Goal: Task Accomplishment & Management: Complete application form

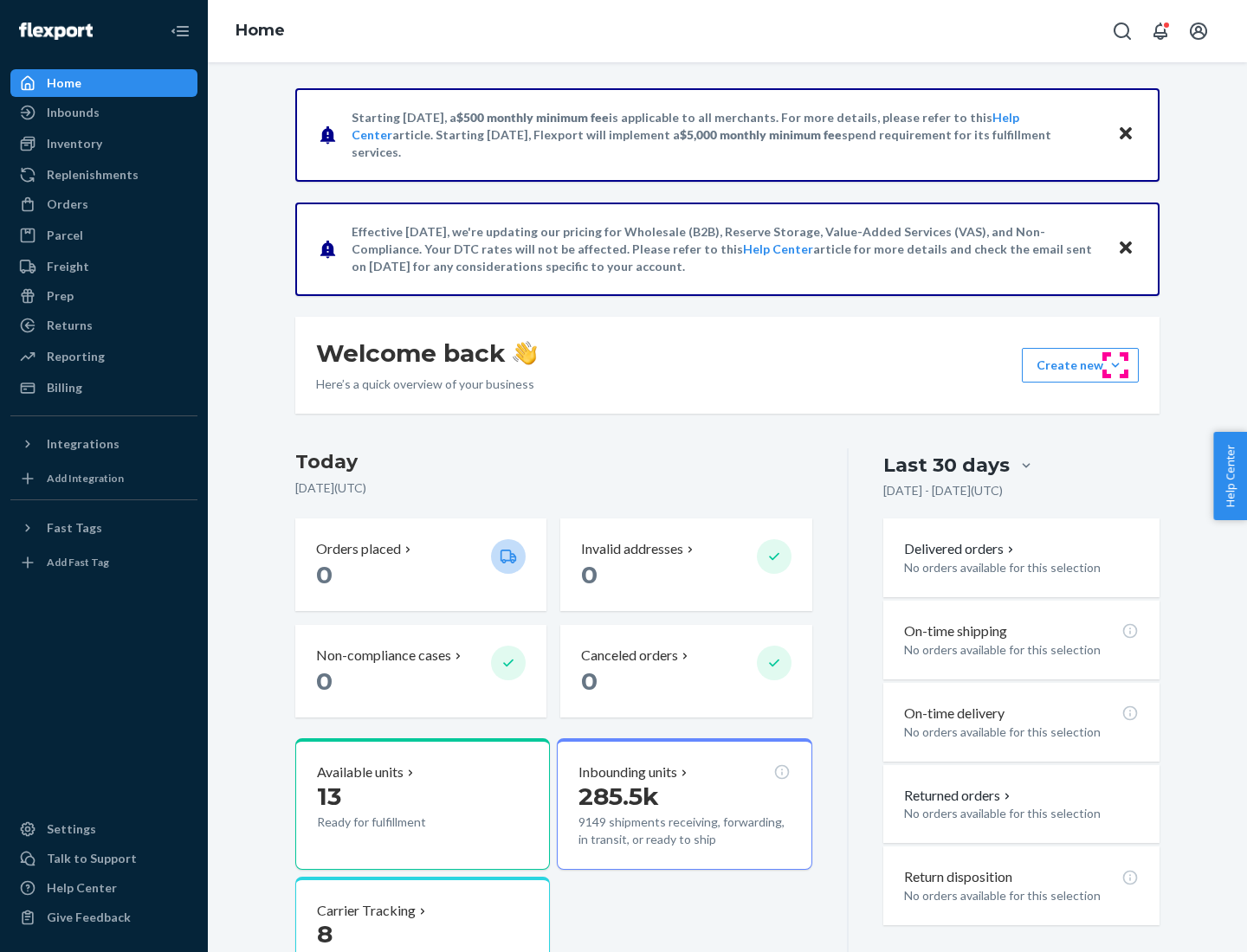
click at [1116, 365] on button "Create new Create new inbound Create new order Create new product" at bounding box center [1080, 365] width 117 height 34
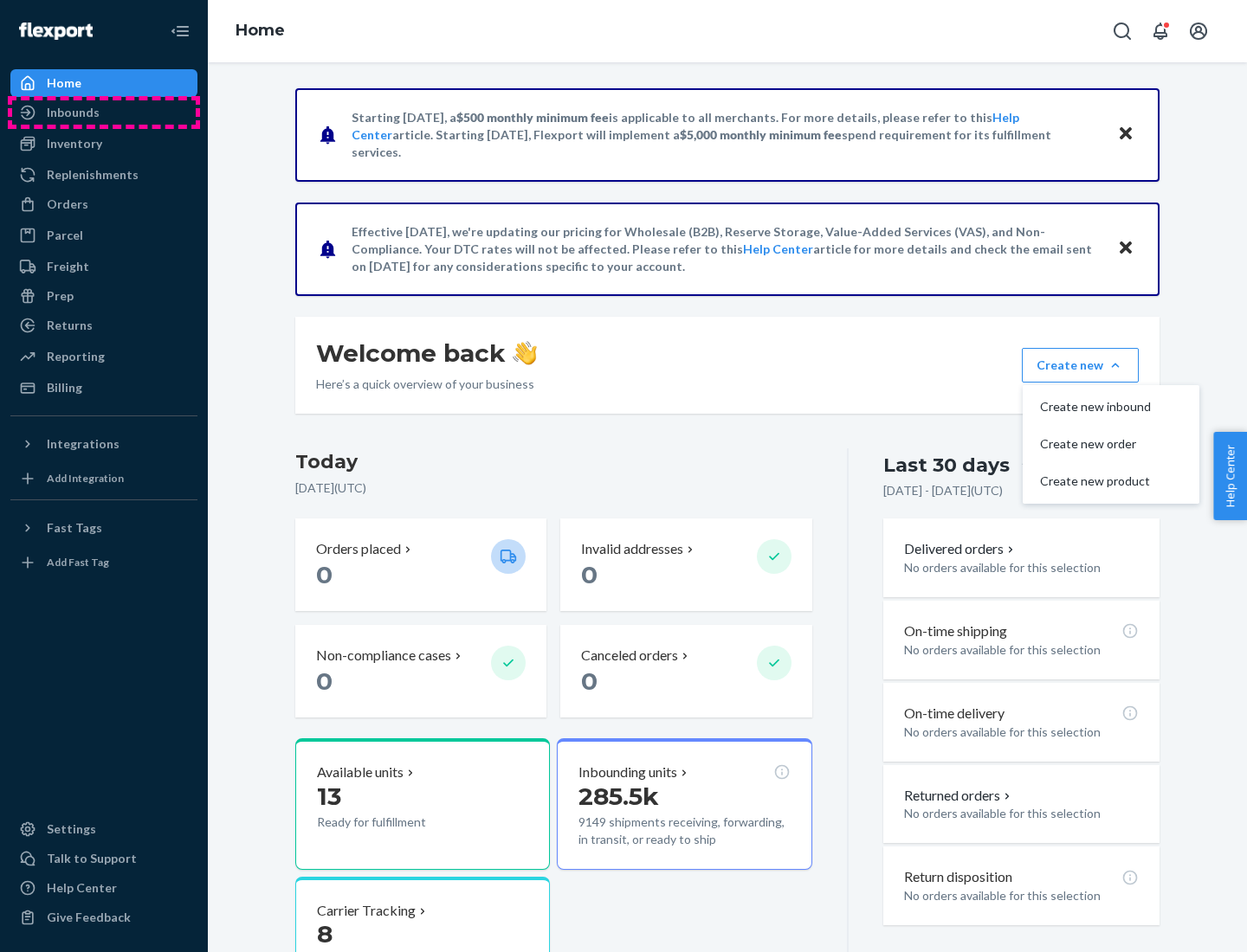
click at [104, 112] on div "Inbounds" at bounding box center [103, 112] width 184 height 24
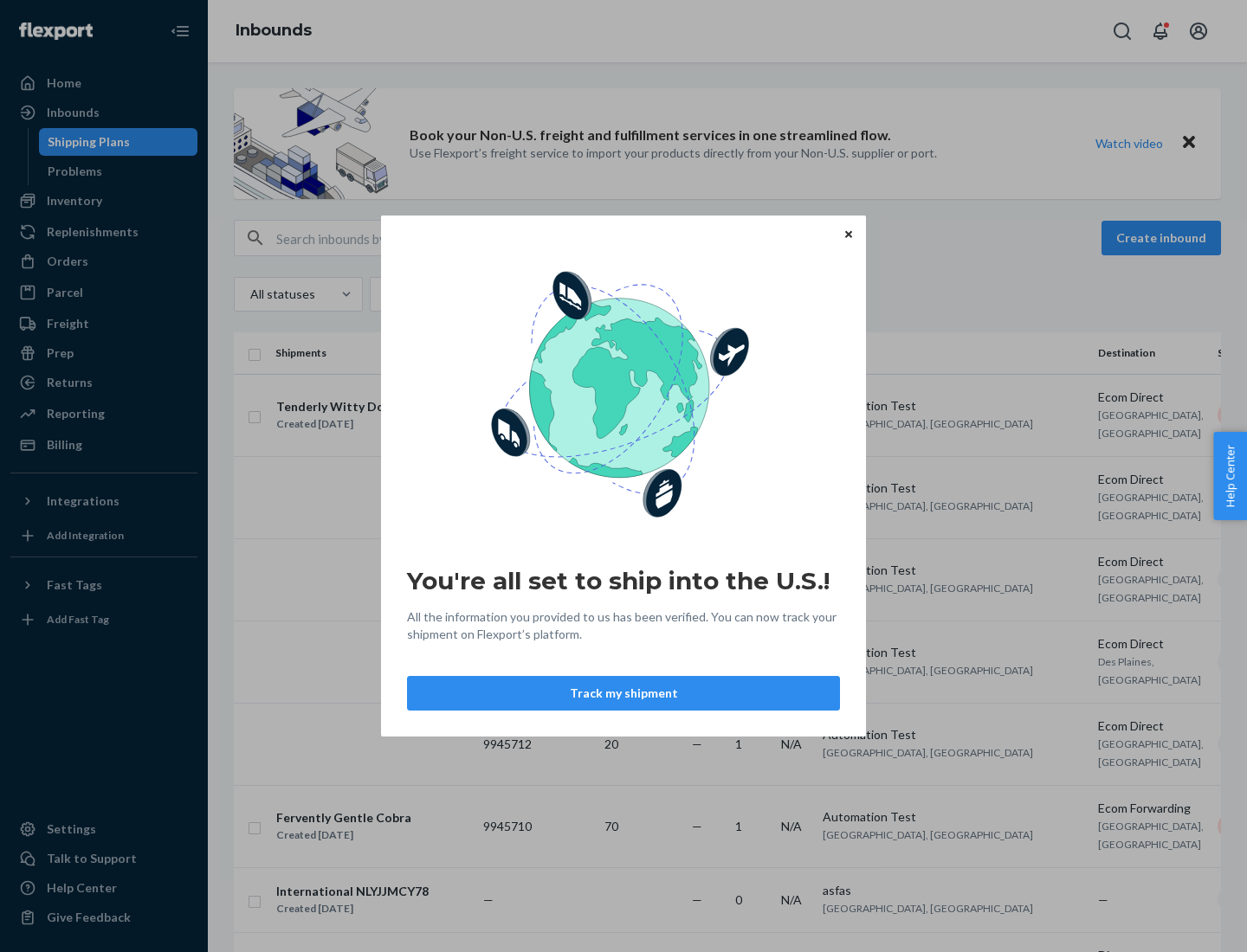
click at [848, 234] on icon "Close" at bounding box center [849, 234] width 7 height 7
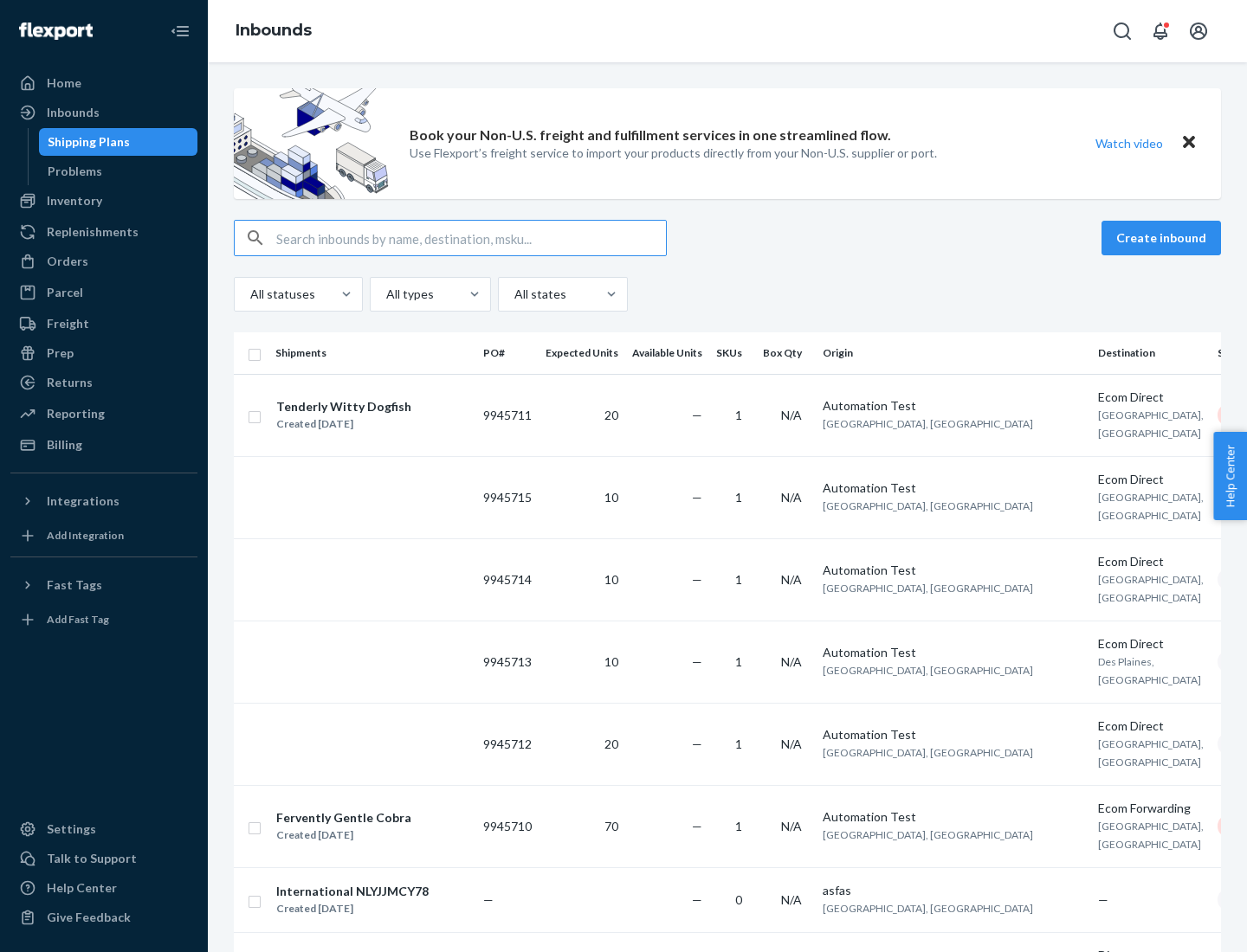
click at [1164, 238] on button "Create inbound" at bounding box center [1161, 238] width 120 height 34
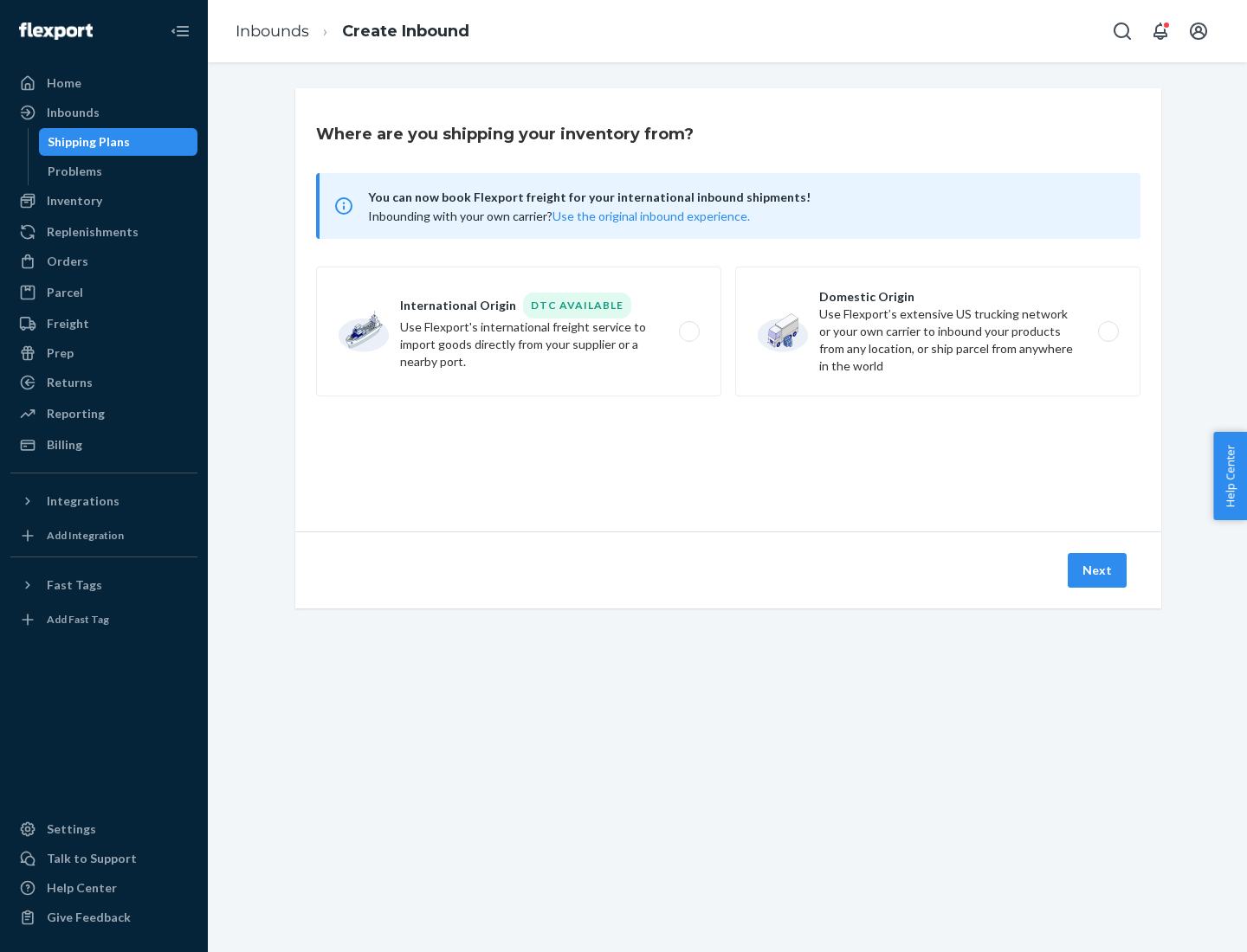
click at [938, 332] on label "Domestic Origin Use Flexport’s extensive US trucking network or your own carrie…" at bounding box center [937, 331] width 405 height 130
click at [1107, 332] on input "Domestic Origin Use Flexport’s extensive US trucking network or your own carrie…" at bounding box center [1113, 332] width 11 height 11
radio input "true"
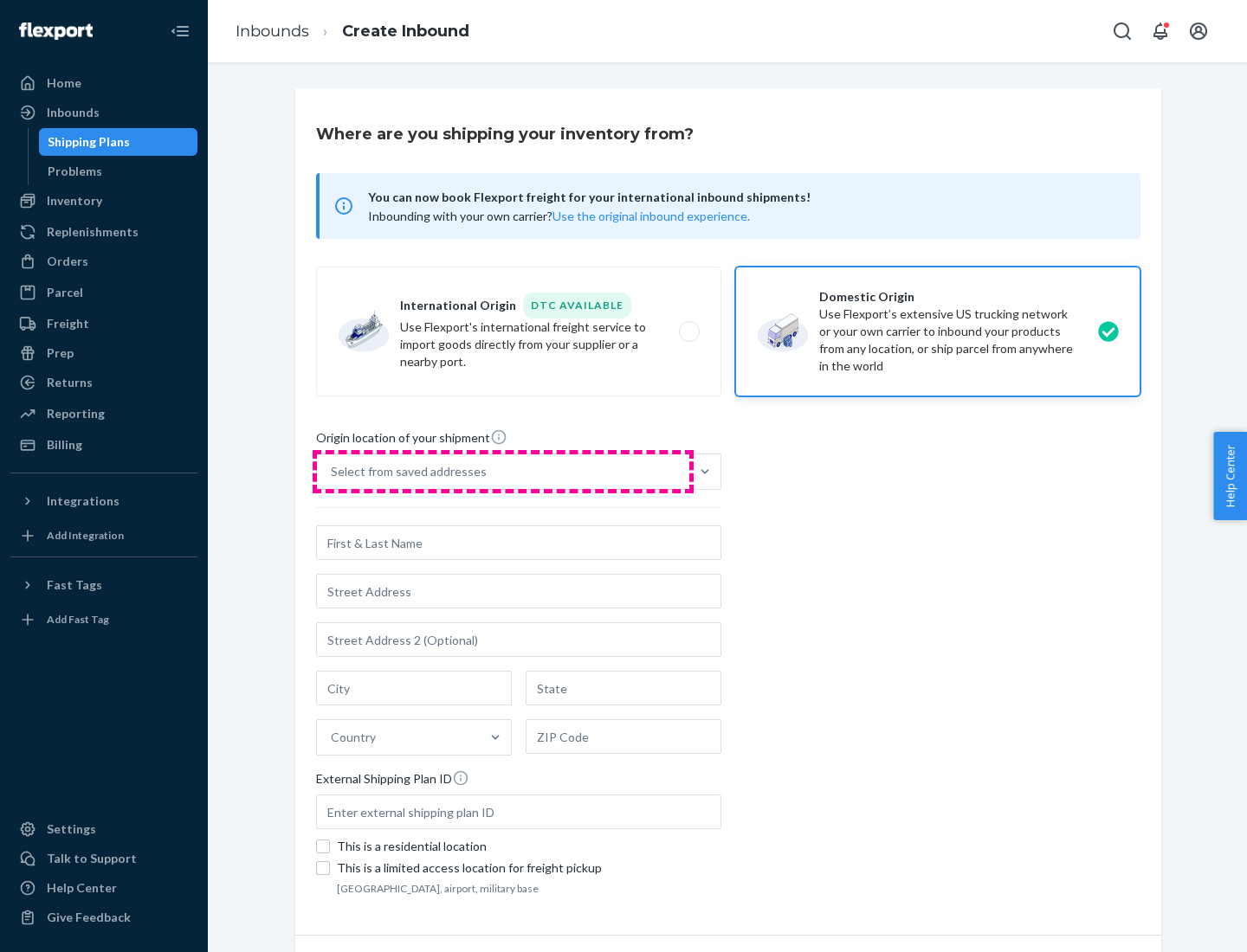
click at [503, 472] on div "Select from saved addresses" at bounding box center [503, 472] width 372 height 34
click at [333, 472] on input "Select from saved addresses" at bounding box center [332, 471] width 2 height 17
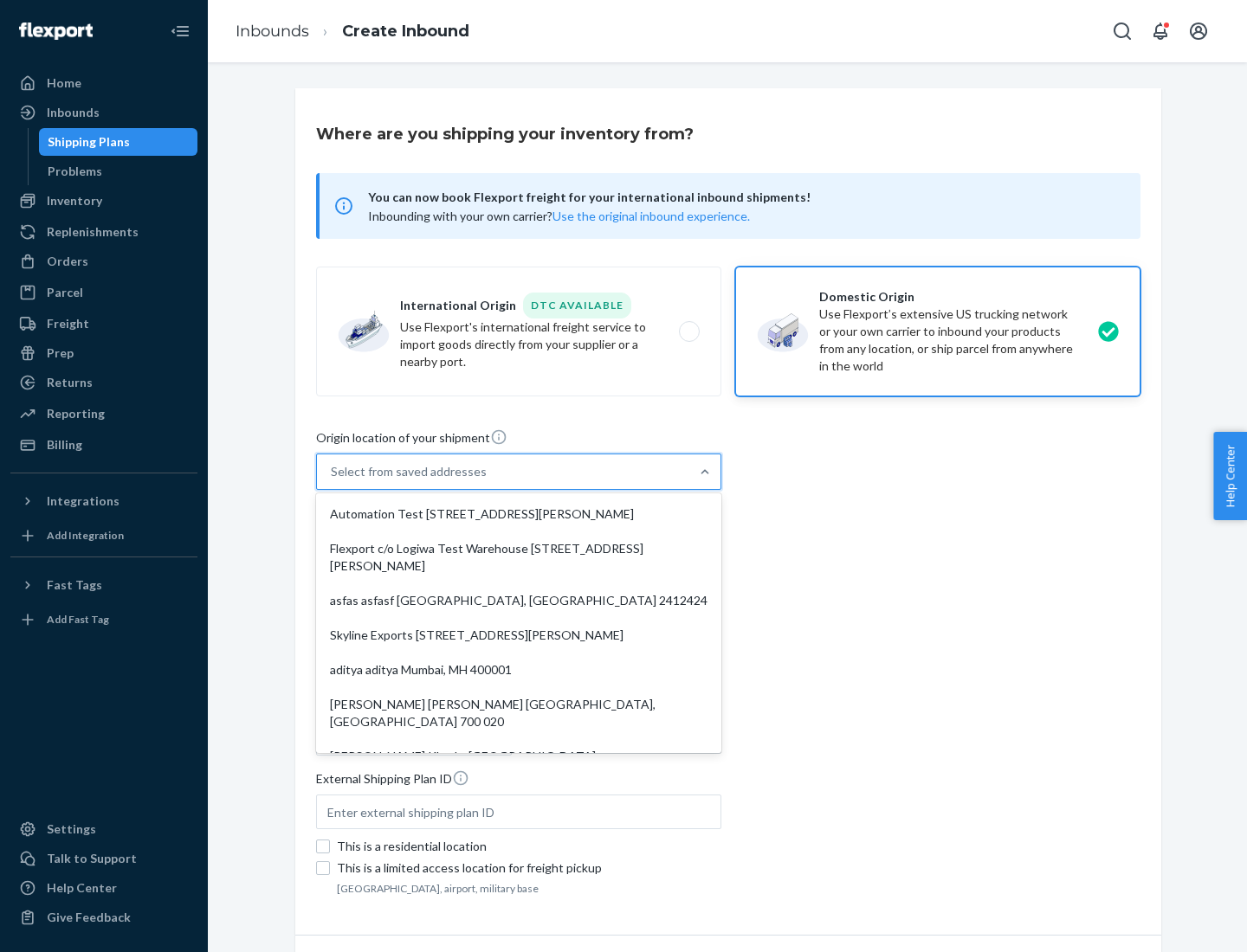
scroll to position [7, 0]
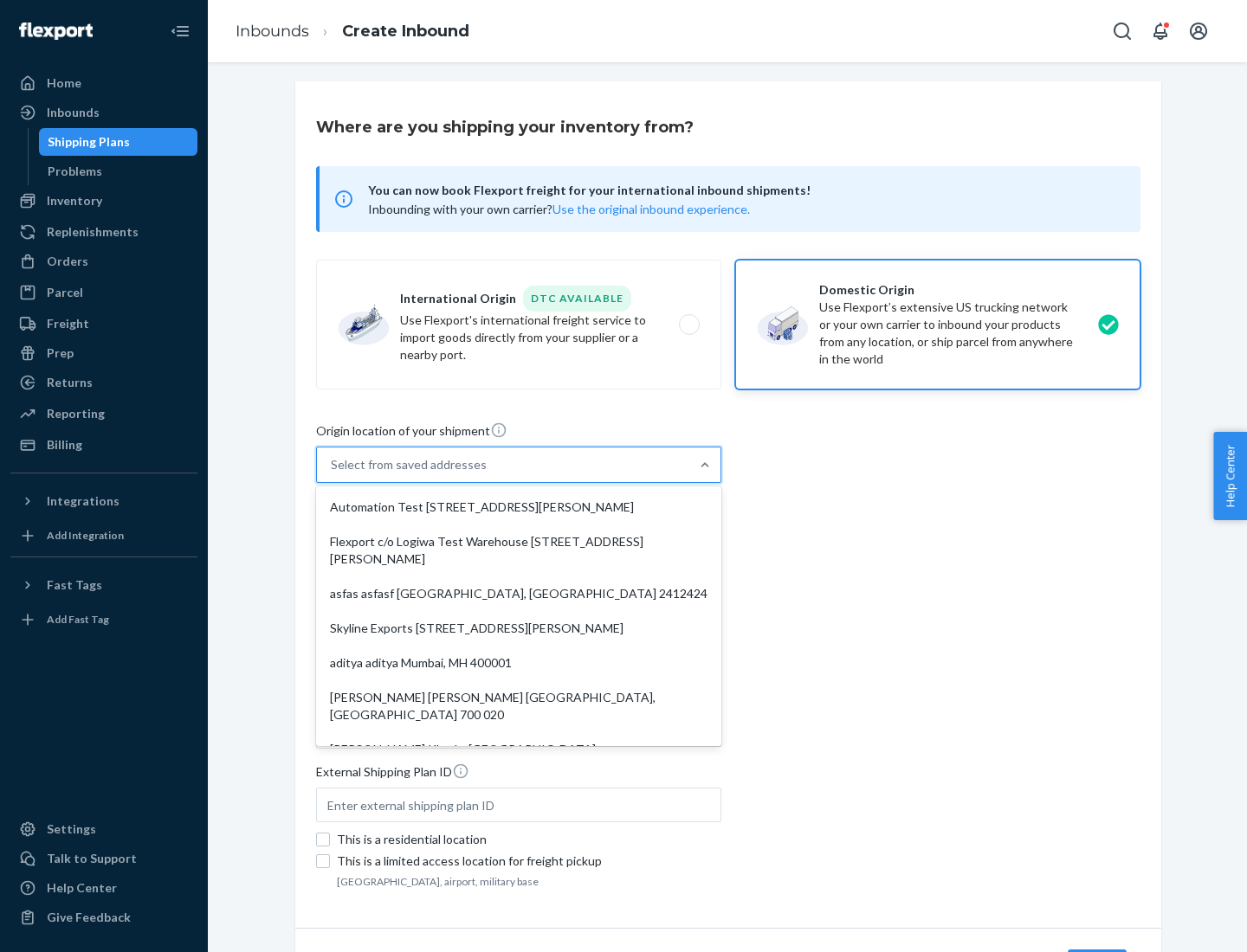
click at [518, 507] on div "Automation Test [STREET_ADDRESS][PERSON_NAME]" at bounding box center [519, 507] width 399 height 34
click at [333, 474] on input "option Automation Test [STREET_ADDRESS][PERSON_NAME]. 9 results available. Use …" at bounding box center [332, 465] width 2 height 17
type input "Automation Test"
type input "9th Floor"
type input "[GEOGRAPHIC_DATA]"
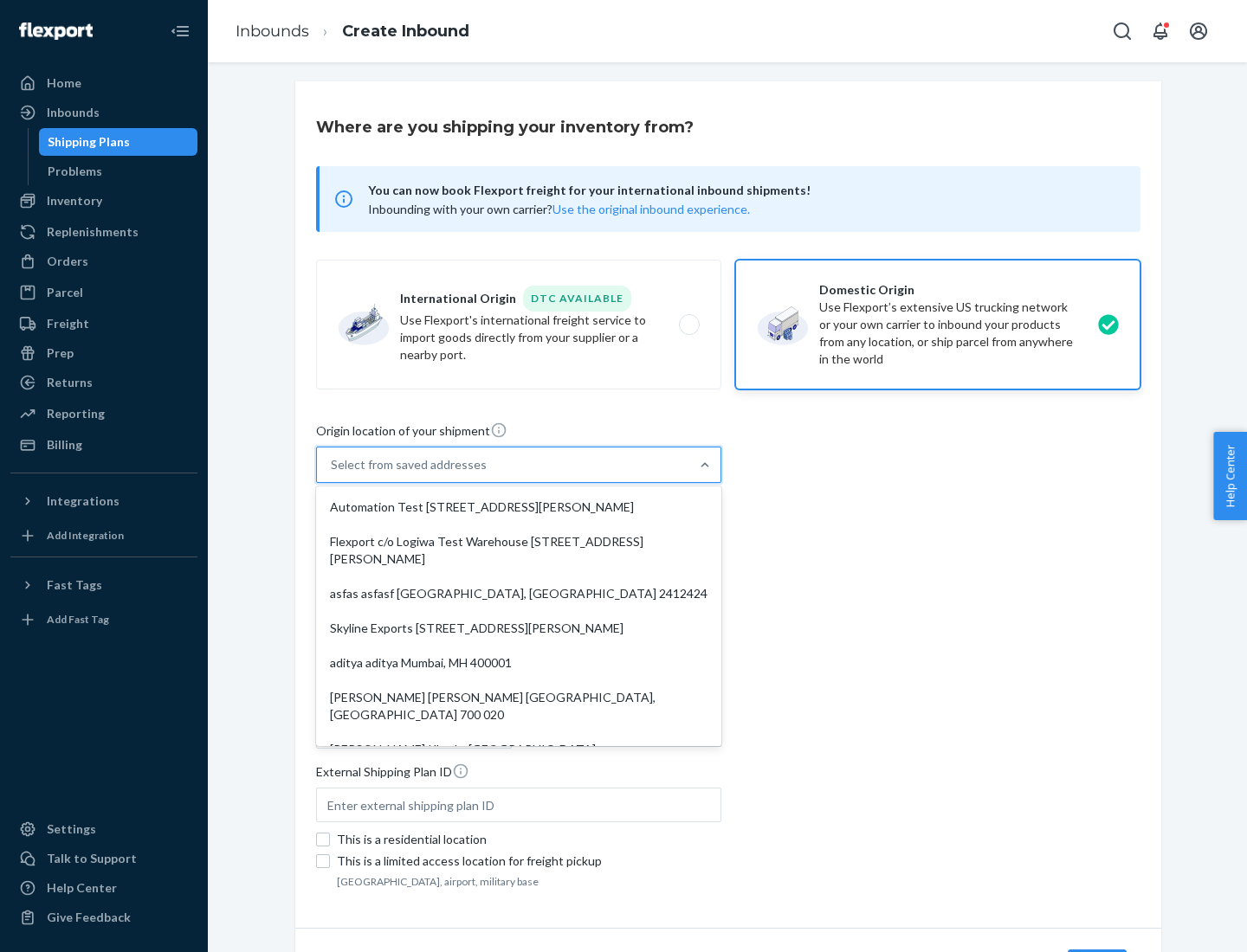
type input "CA"
type input "94104"
type input "[STREET_ADDRESS][PERSON_NAME]"
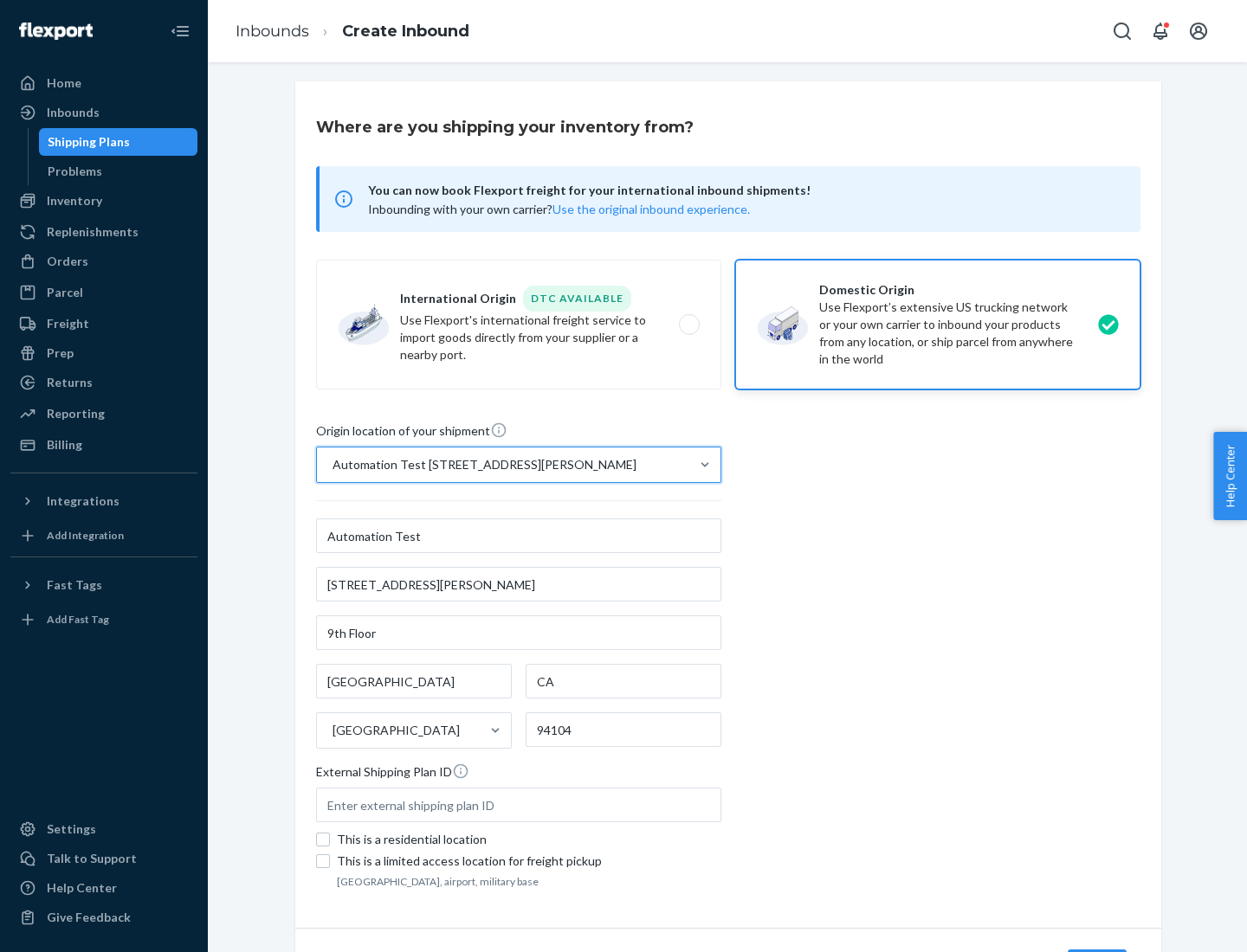
scroll to position [101, 0]
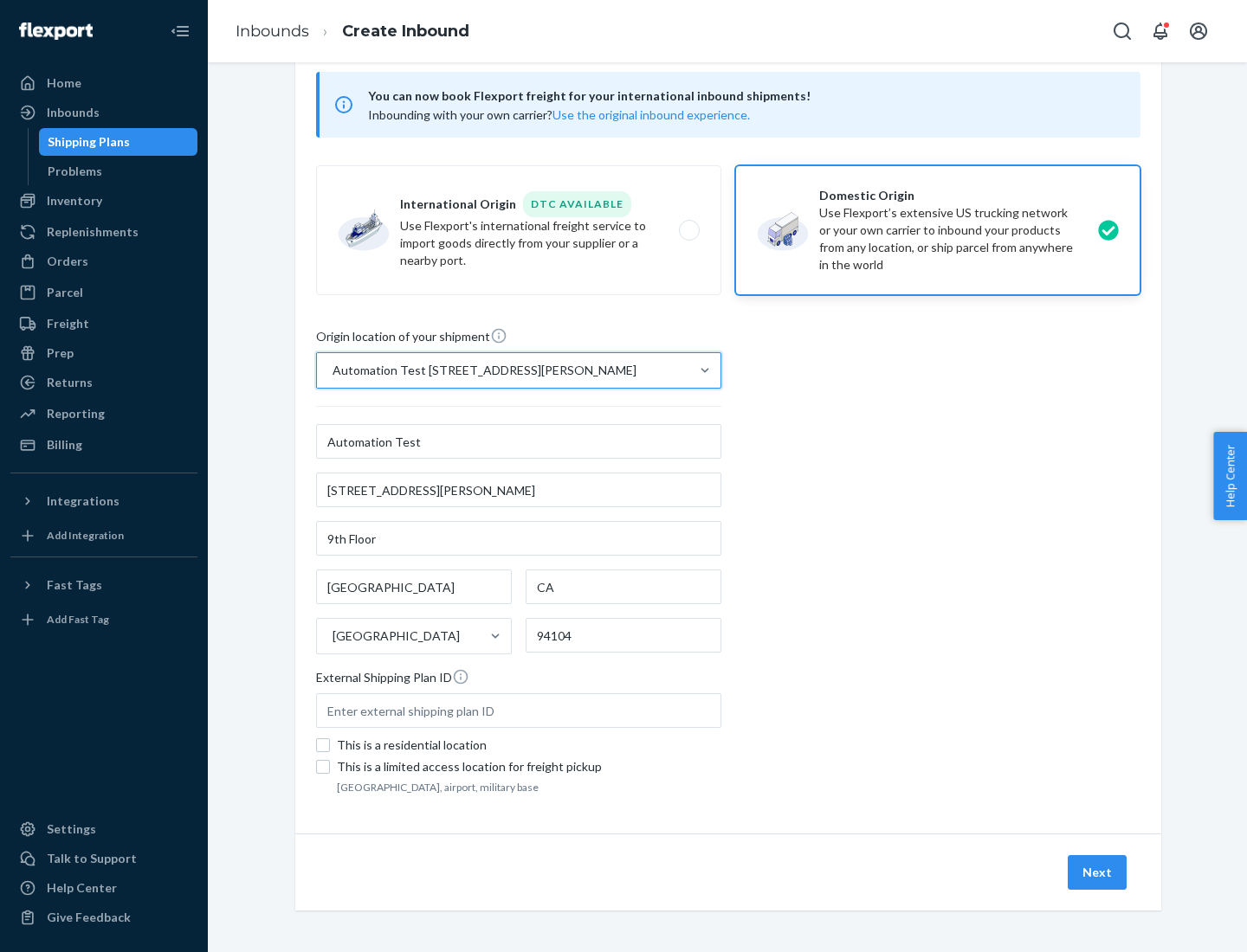
click at [1098, 872] on button "Next" at bounding box center [1097, 872] width 59 height 34
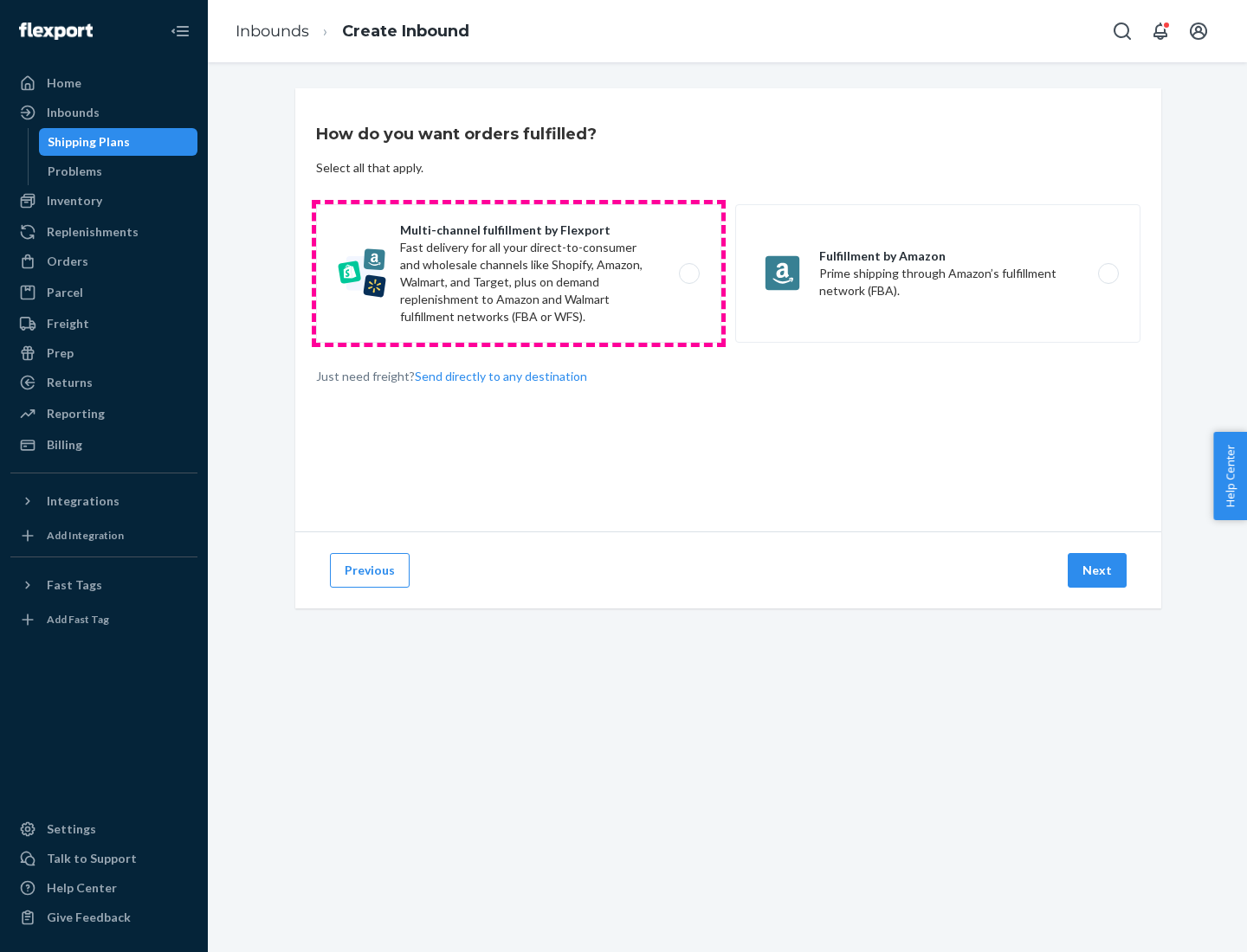
click at [518, 274] on label "Multi-channel fulfillment by Flexport Fast delivery for all your direct-to-cons…" at bounding box center [518, 274] width 405 height 139
click at [689, 274] on input "Multi-channel fulfillment by Flexport Fast delivery for all your direct-to-cons…" at bounding box center [694, 274] width 11 height 11
radio input "true"
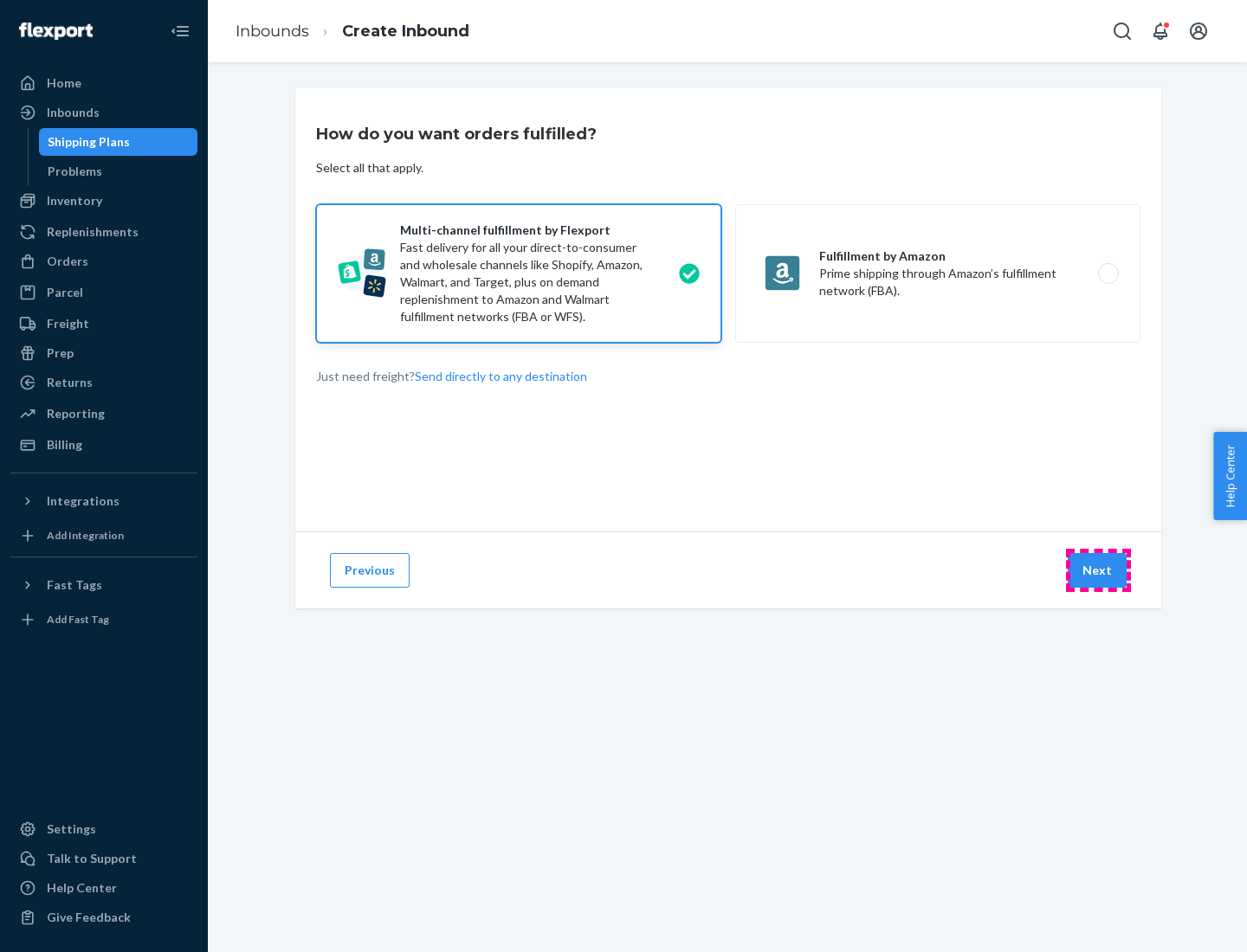
click at [1098, 571] on button "Next" at bounding box center [1097, 571] width 59 height 34
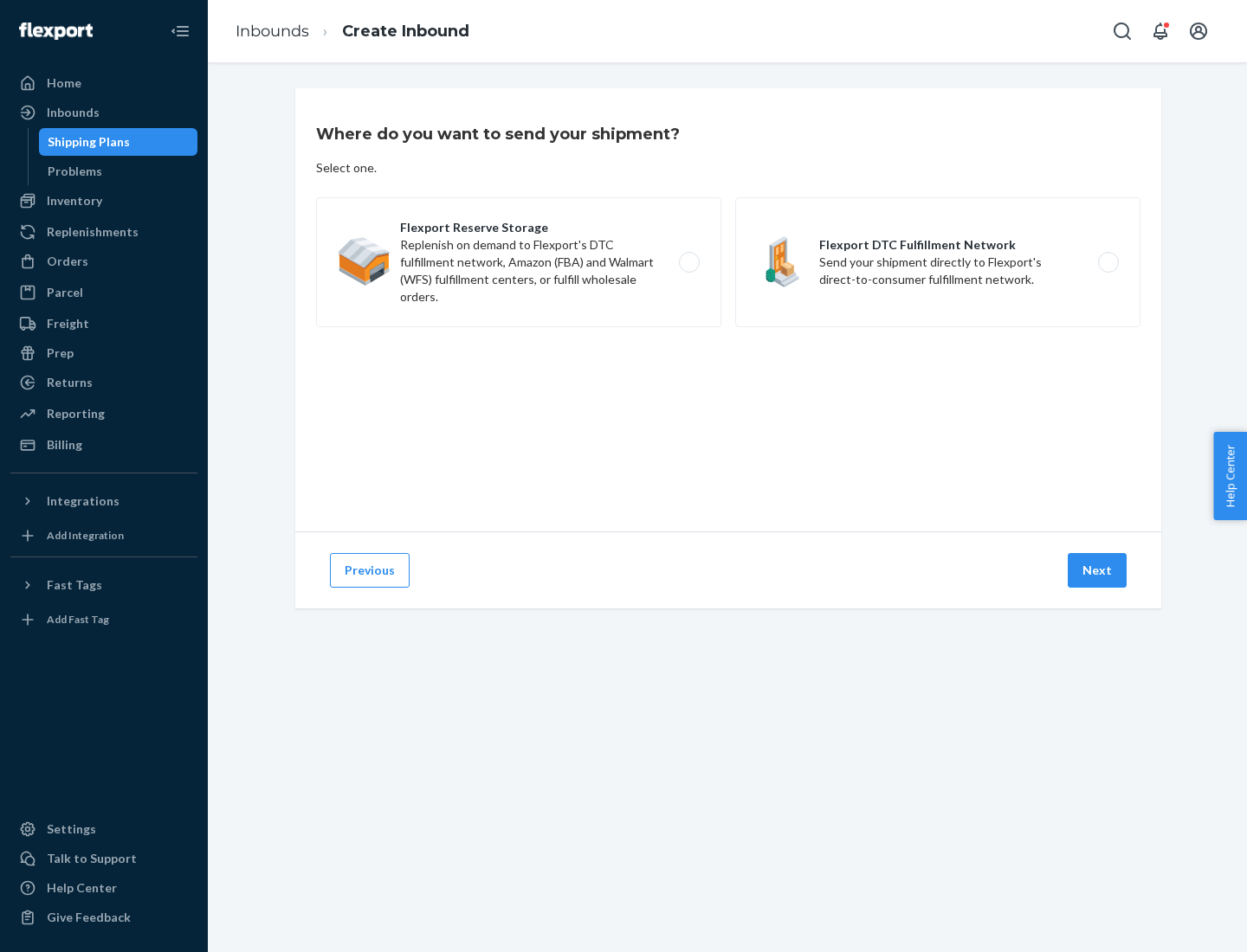
click at [518, 263] on label "Flexport Reserve Storage Replenish on demand to Flexport's DTC fulfillment netw…" at bounding box center [518, 262] width 405 height 130
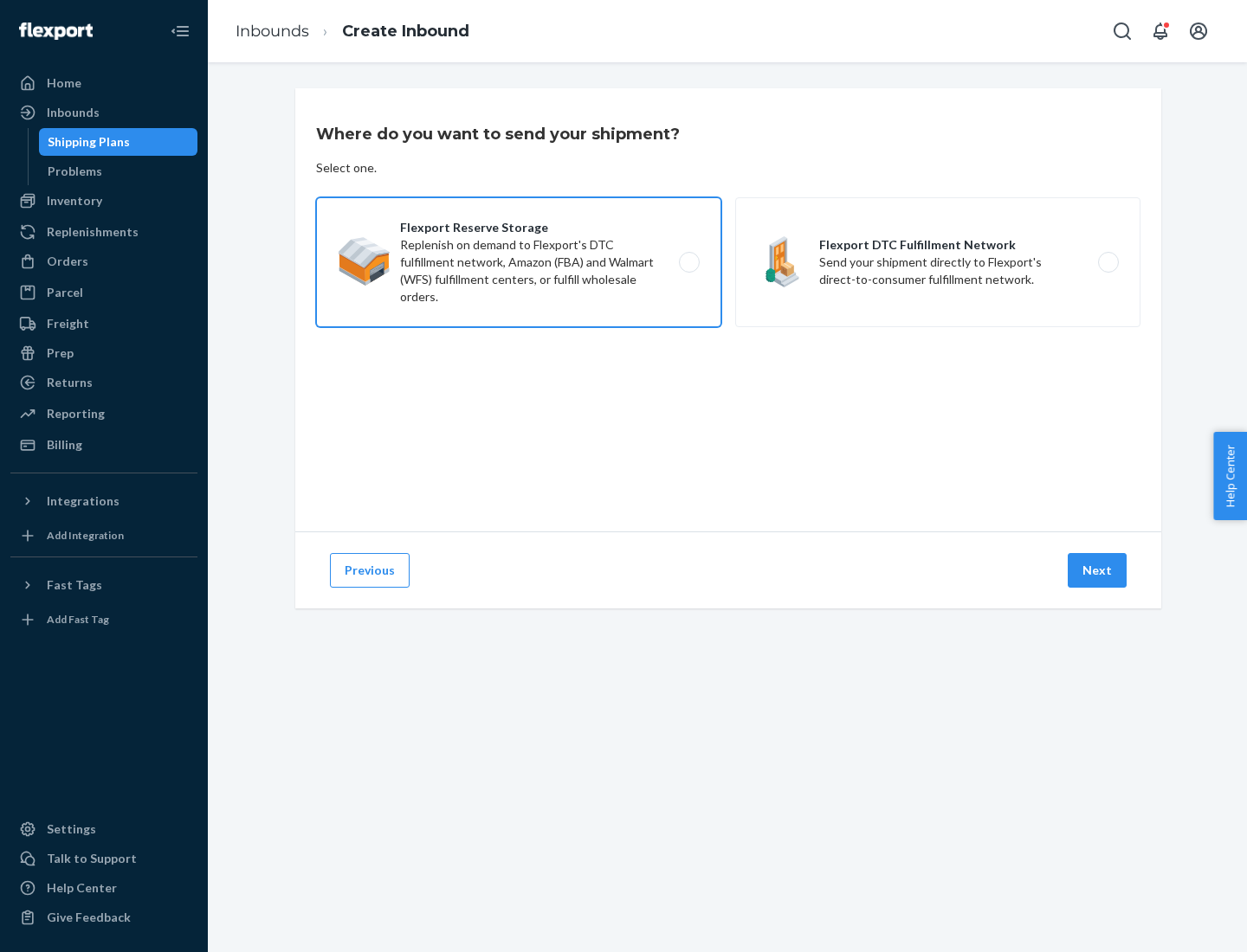
click at [689, 263] on input "Flexport Reserve Storage Replenish on demand to Flexport's DTC fulfillment netw…" at bounding box center [694, 263] width 11 height 11
radio input "true"
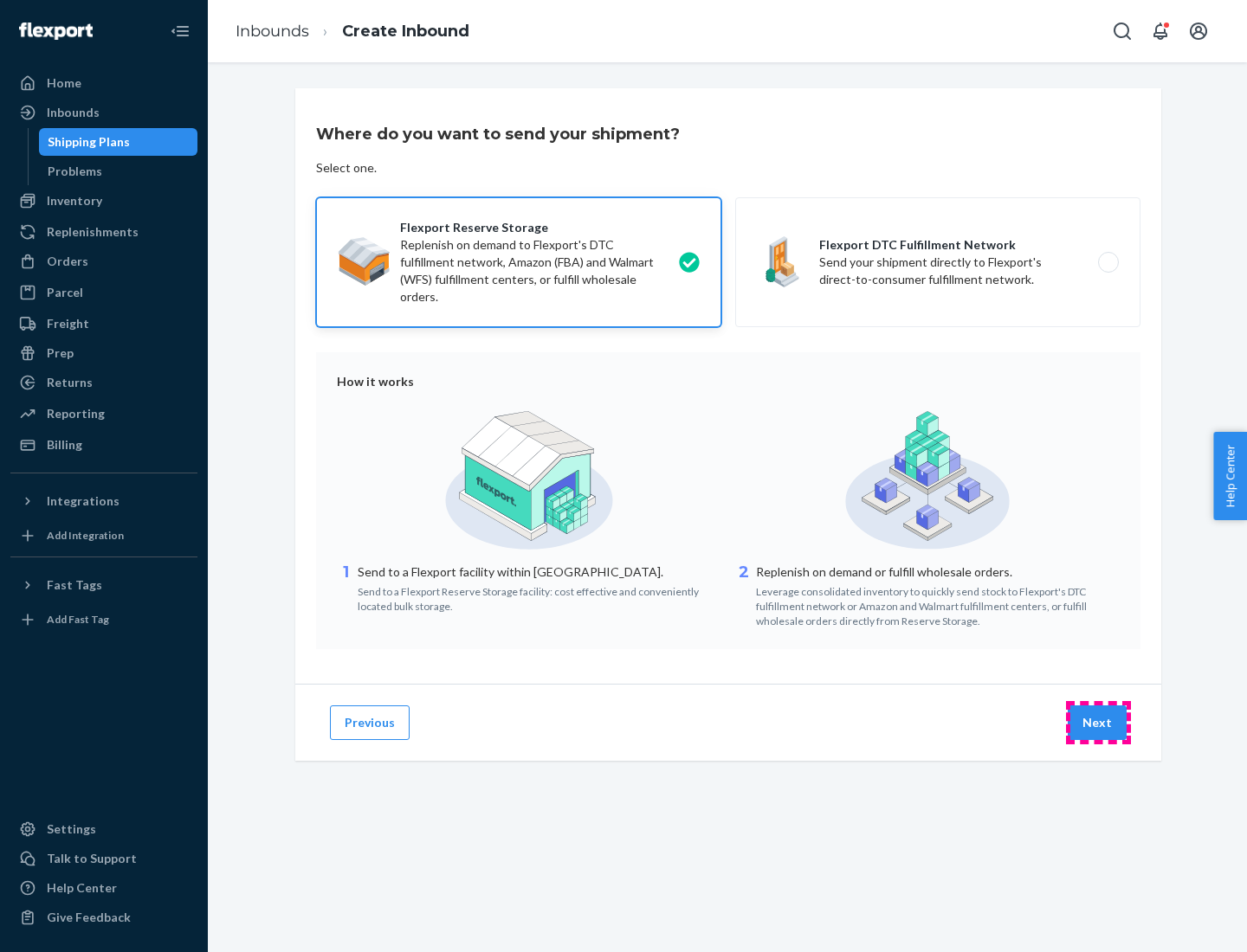
click at [1098, 723] on button "Next" at bounding box center [1097, 723] width 59 height 34
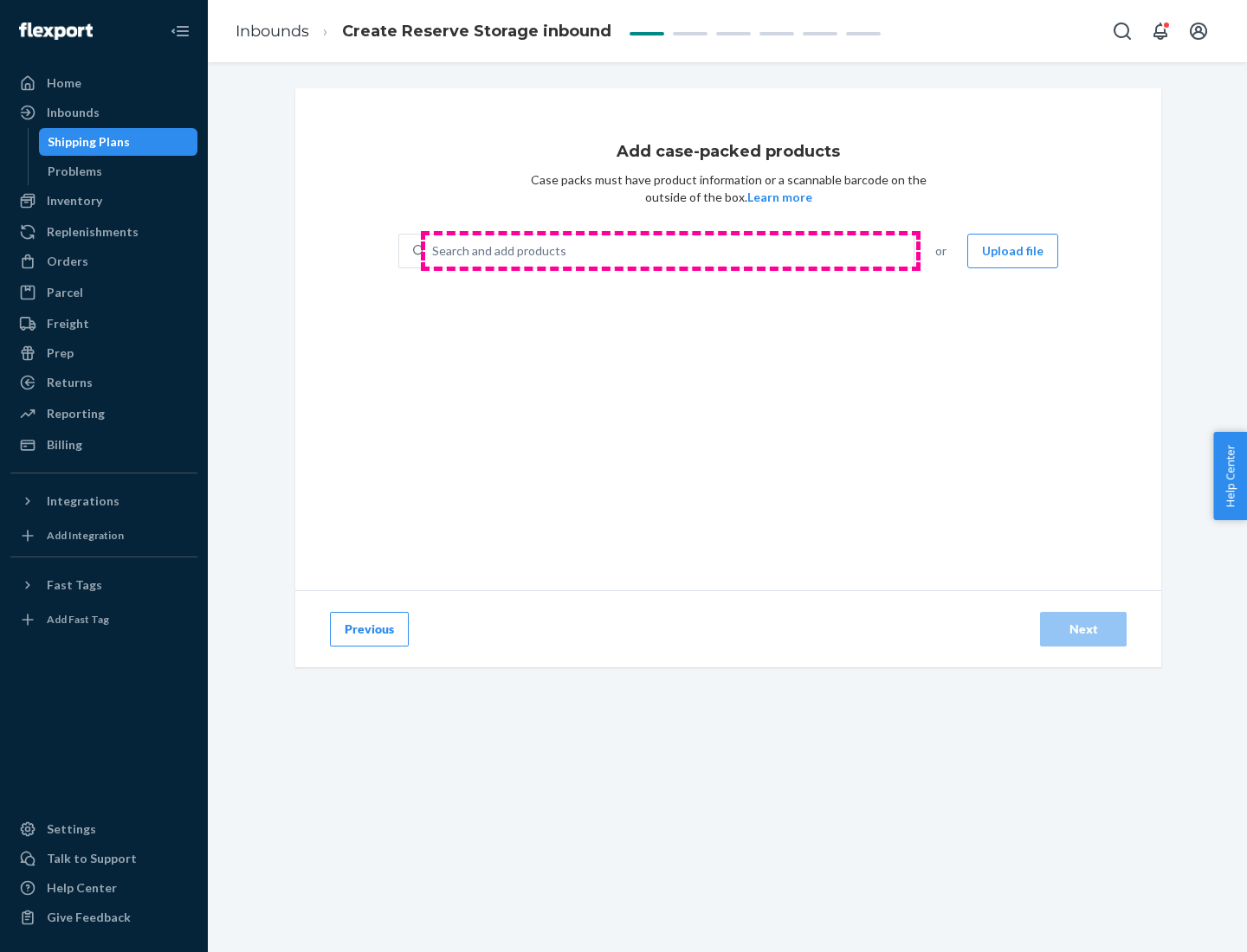
click at [671, 251] on div "Search and add products" at bounding box center [669, 251] width 488 height 31
click at [434, 251] on input "Search and add products" at bounding box center [433, 251] width 2 height 17
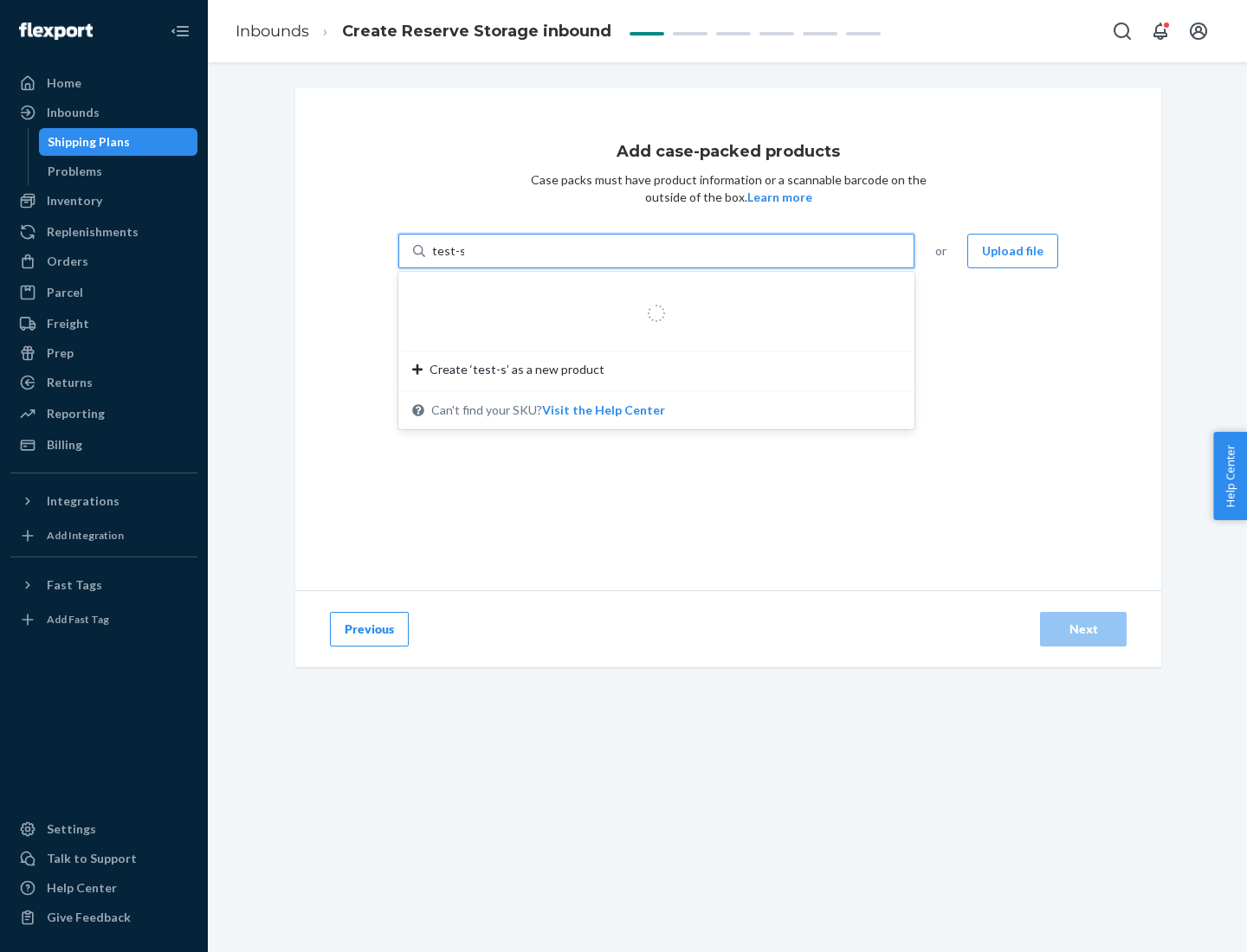
type input "test-syn"
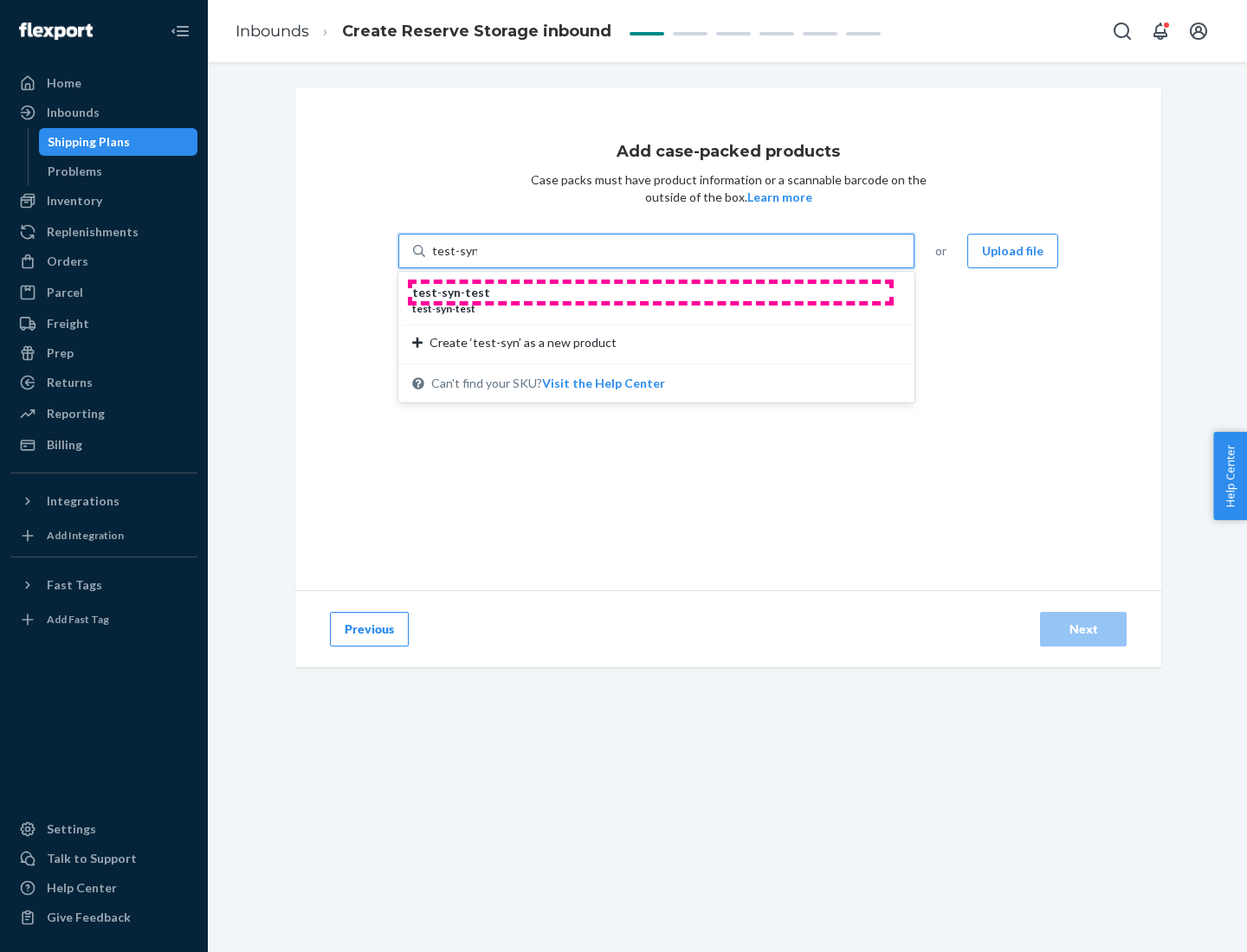
click at [651, 293] on div "test - syn - test" at bounding box center [650, 292] width 475 height 17
click at [478, 260] on input "test-syn" at bounding box center [455, 251] width 45 height 17
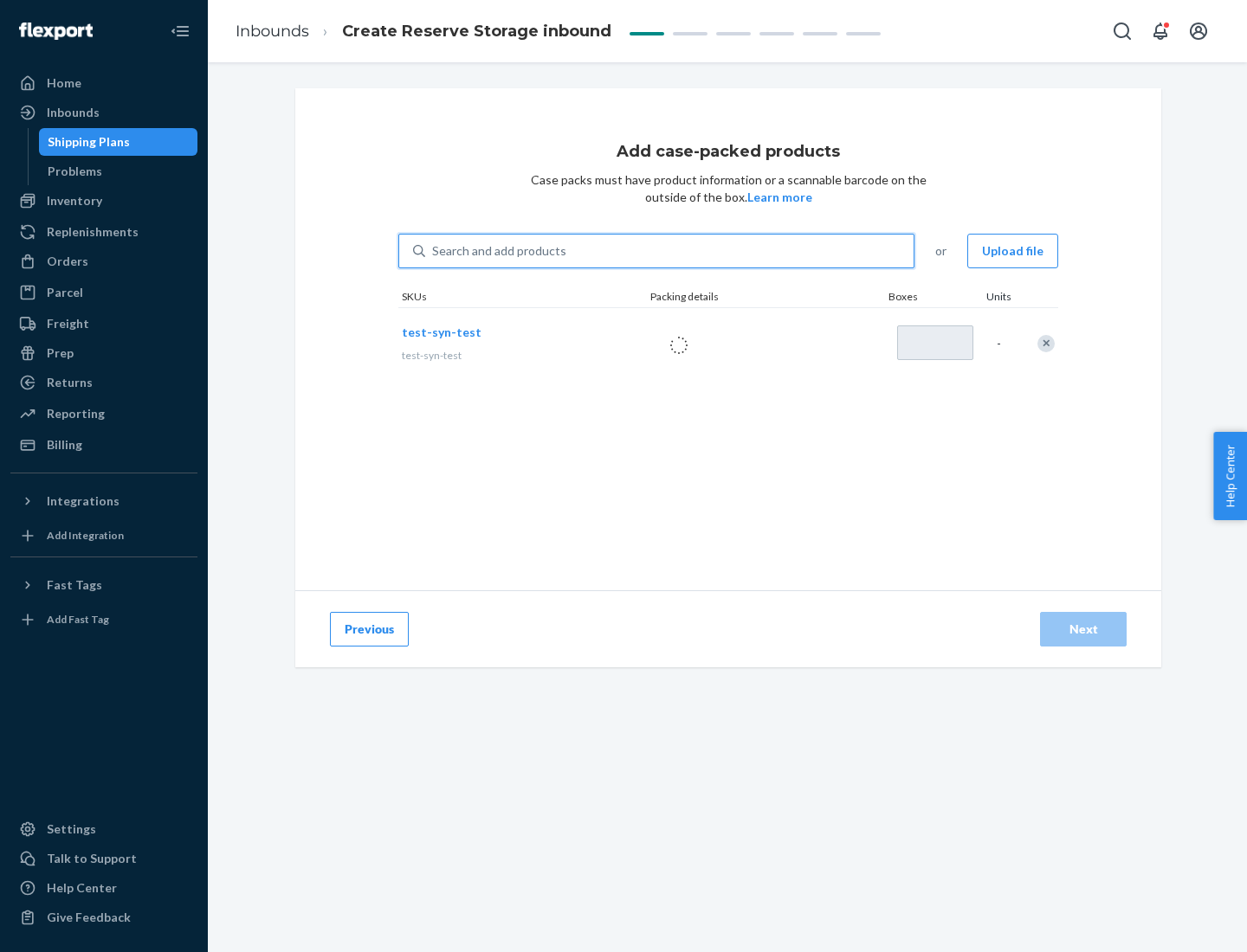
type input "1"
click at [1083, 630] on div "Next" at bounding box center [1083, 629] width 57 height 17
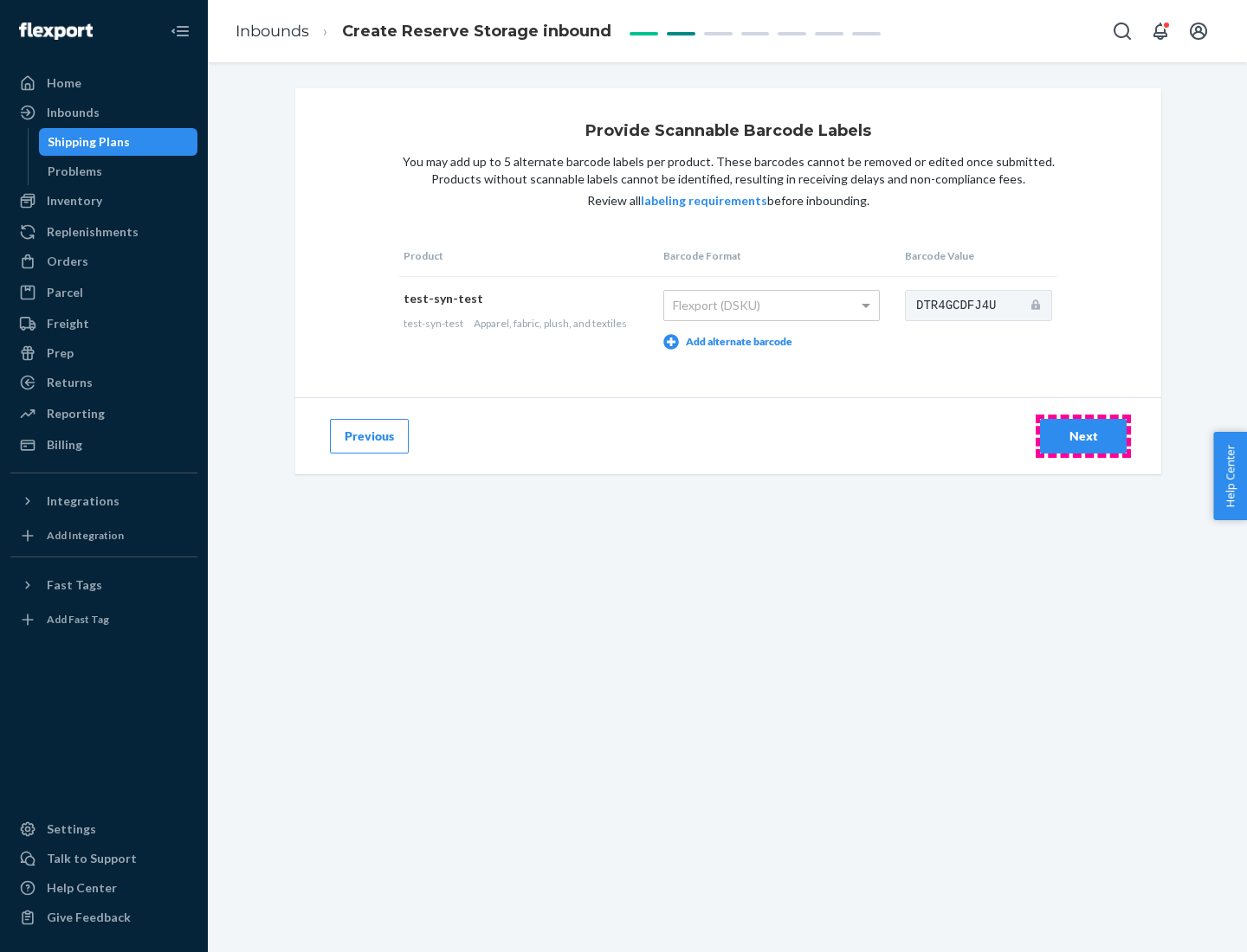
click at [1083, 436] on div "Next" at bounding box center [1083, 436] width 57 height 17
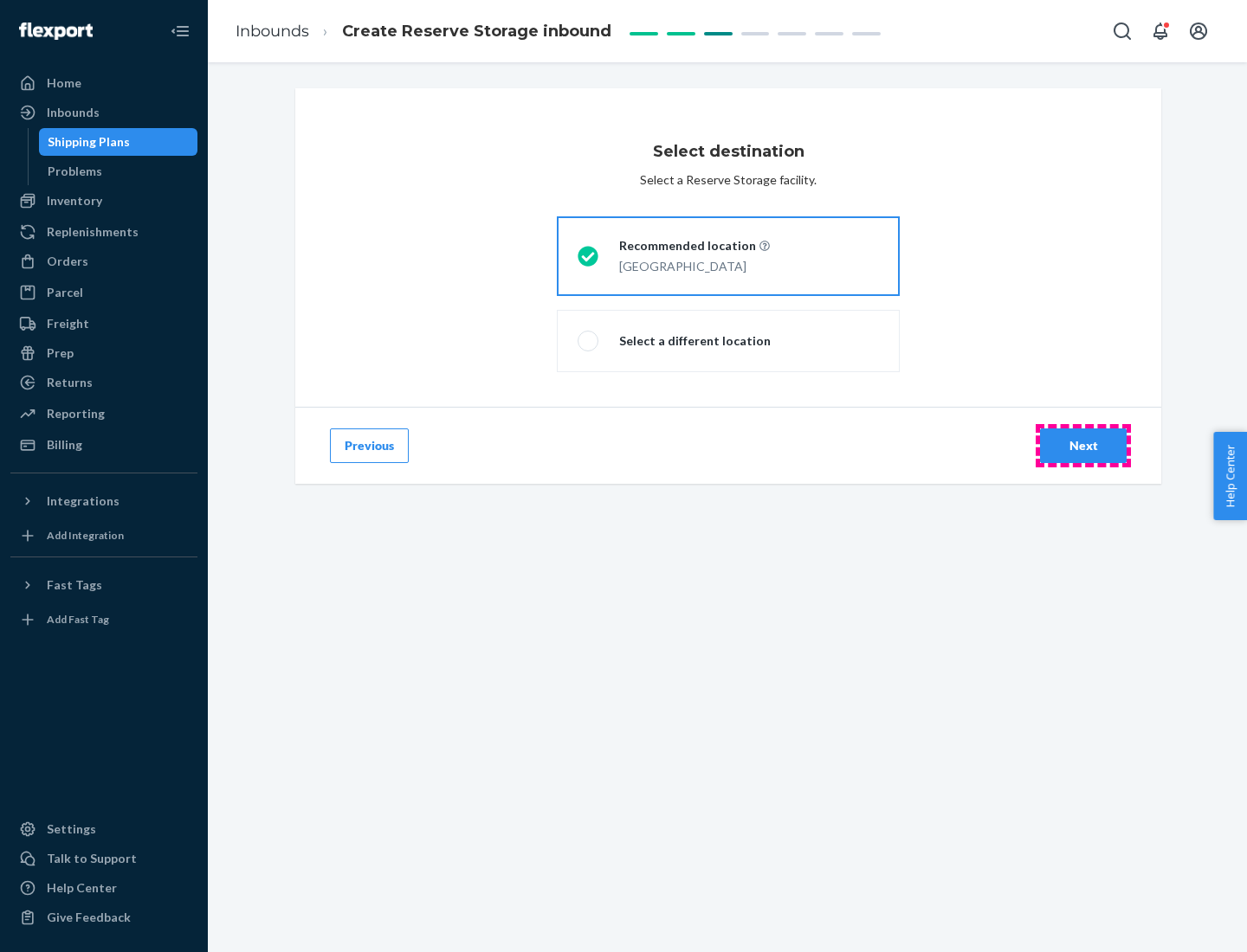
click at [1083, 446] on div "Next" at bounding box center [1083, 446] width 57 height 17
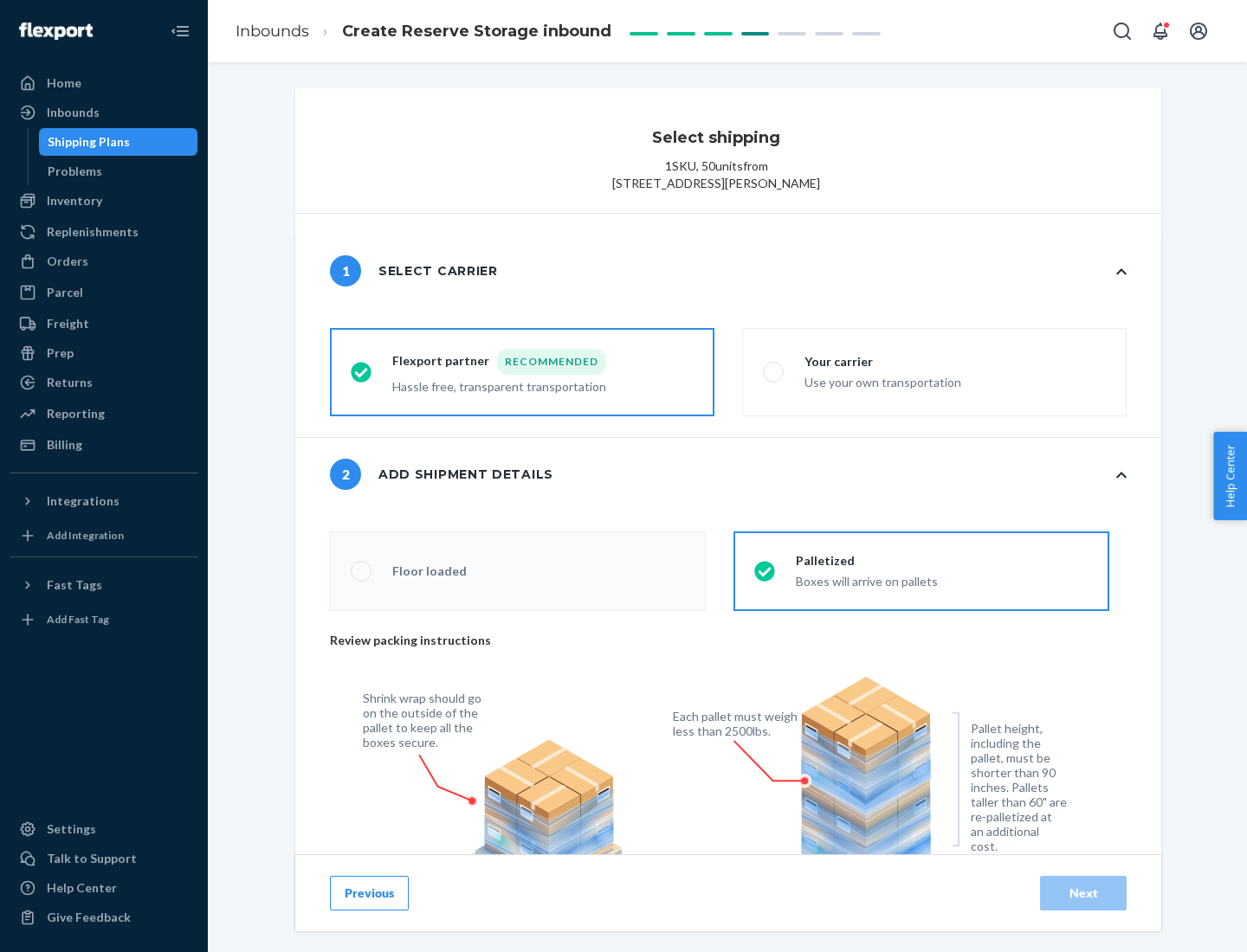
radio input "false"
type input "1"
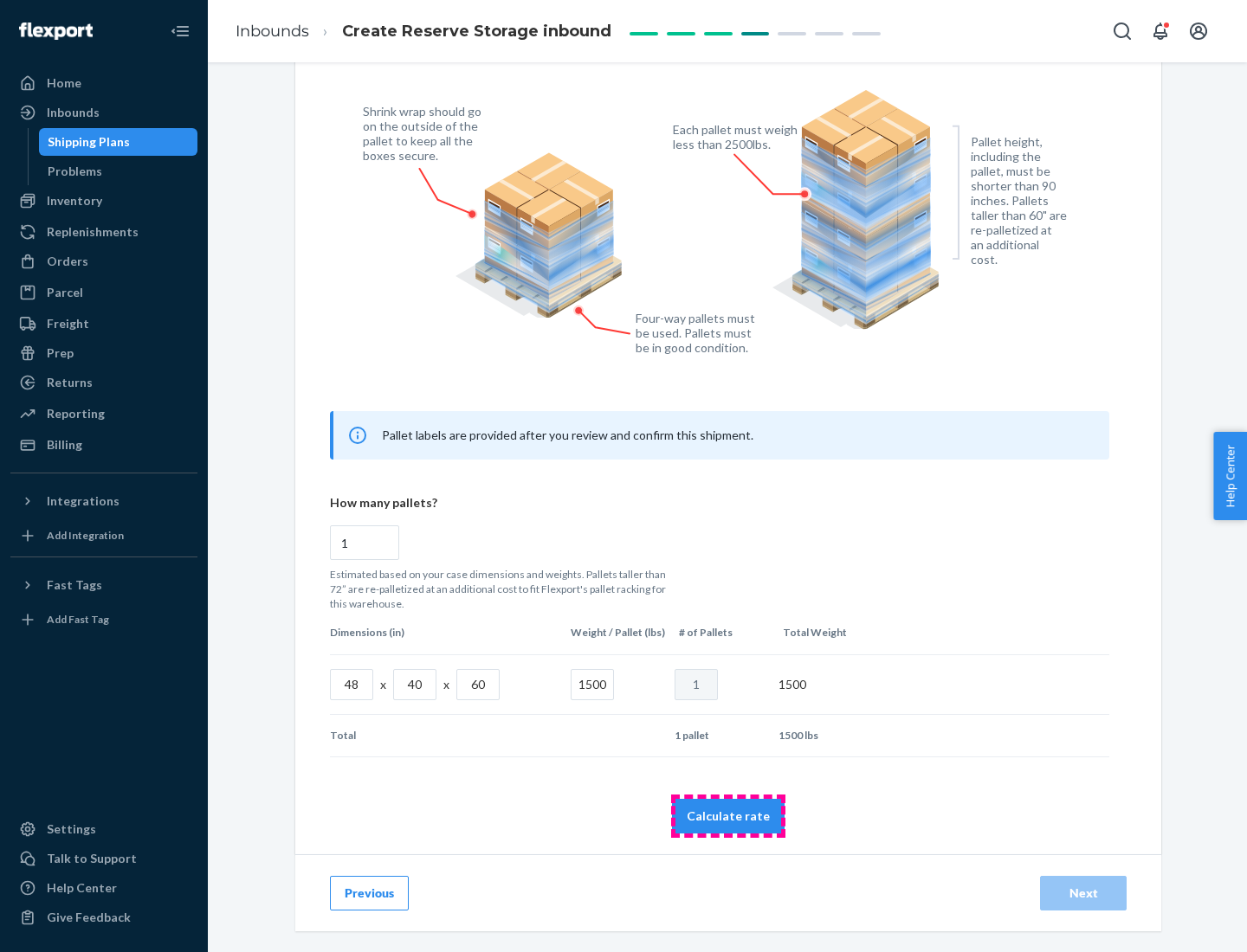
click at [729, 815] on button "Calculate rate" at bounding box center [729, 816] width 112 height 34
radio input "false"
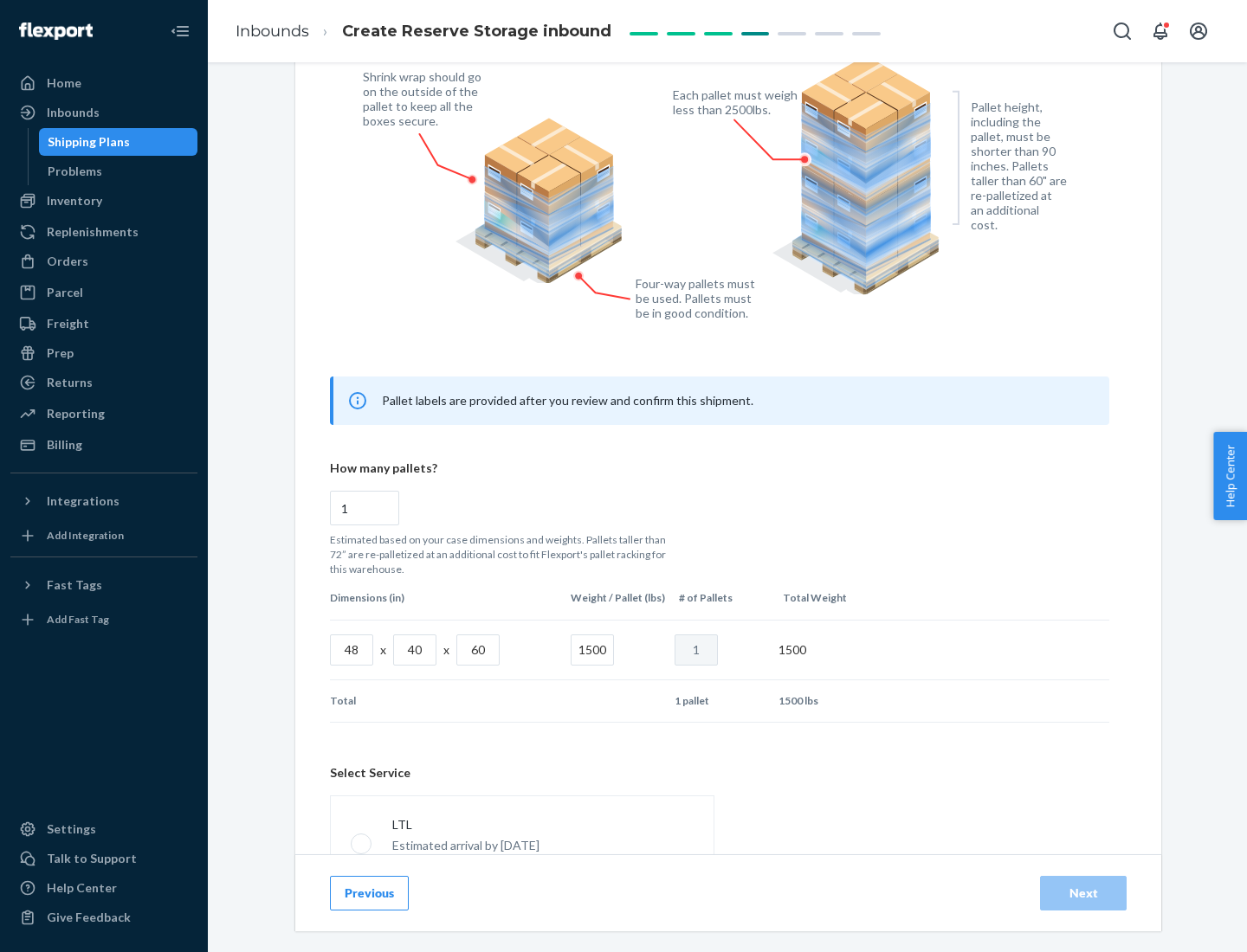
scroll to position [765, 0]
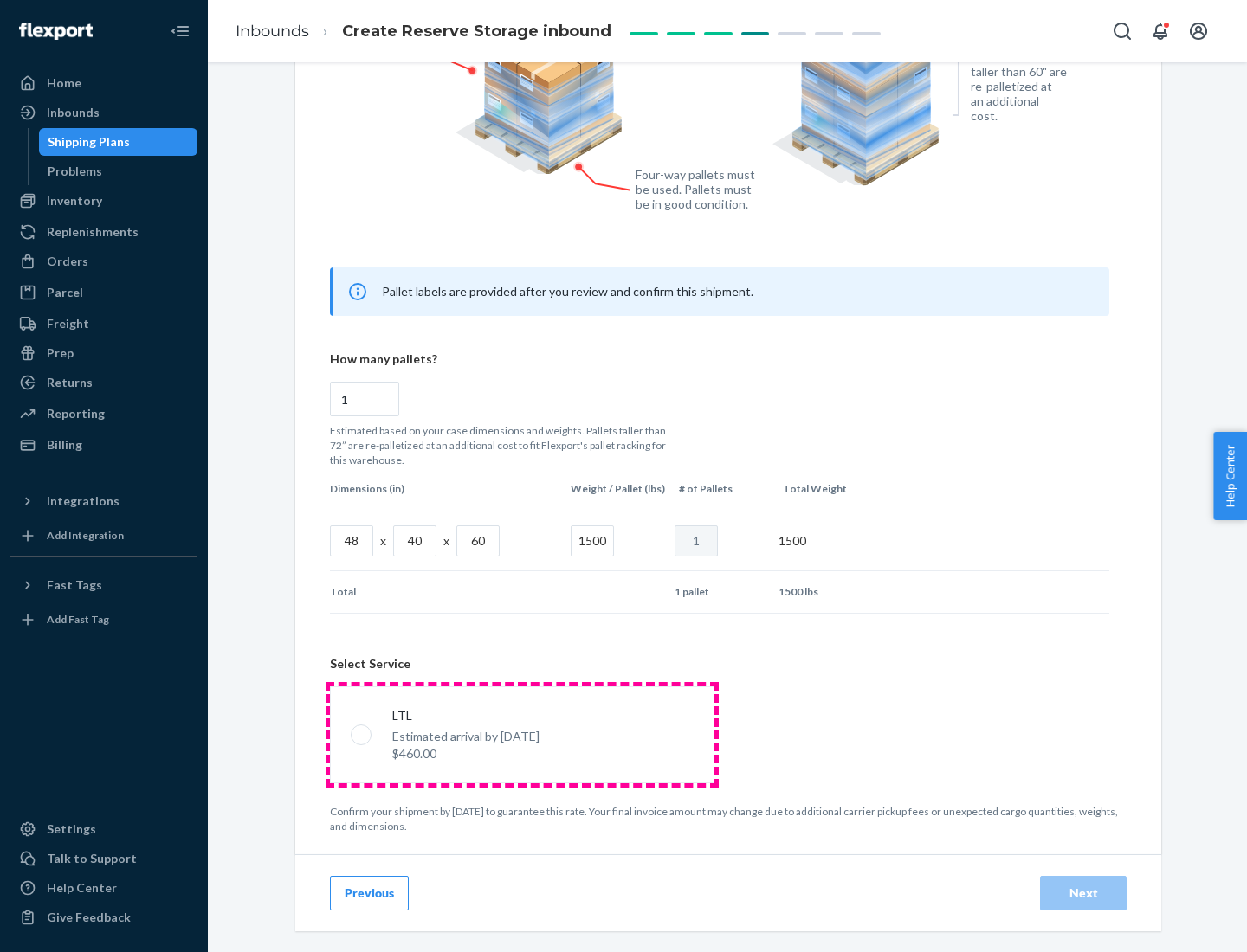
click at [521, 734] on p "Estimated arrival by [DATE]" at bounding box center [466, 736] width 147 height 17
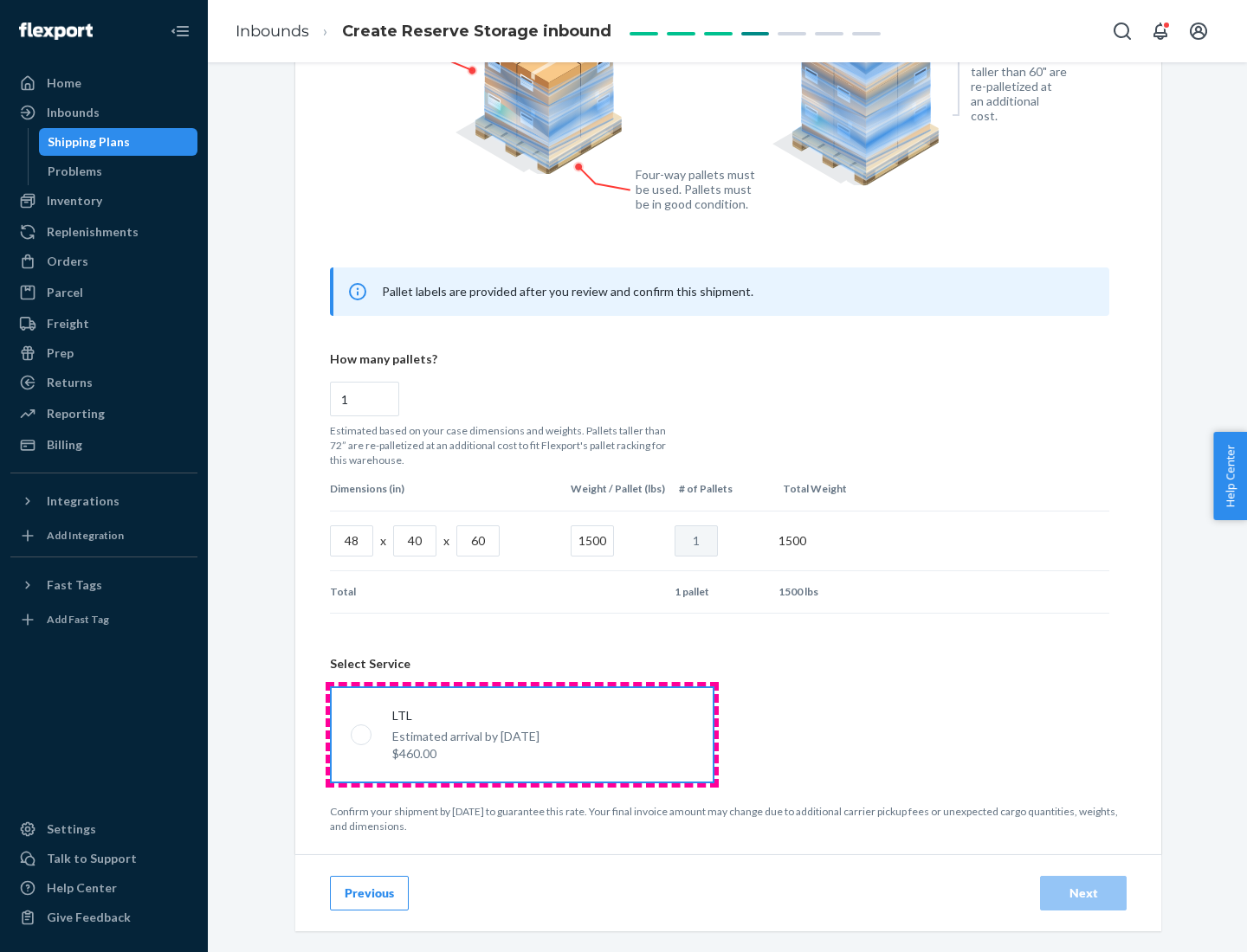
click at [362, 734] on input "LTL Estimated arrival by [DATE] $460.00" at bounding box center [356, 735] width 11 height 11
radio input "true"
radio input "false"
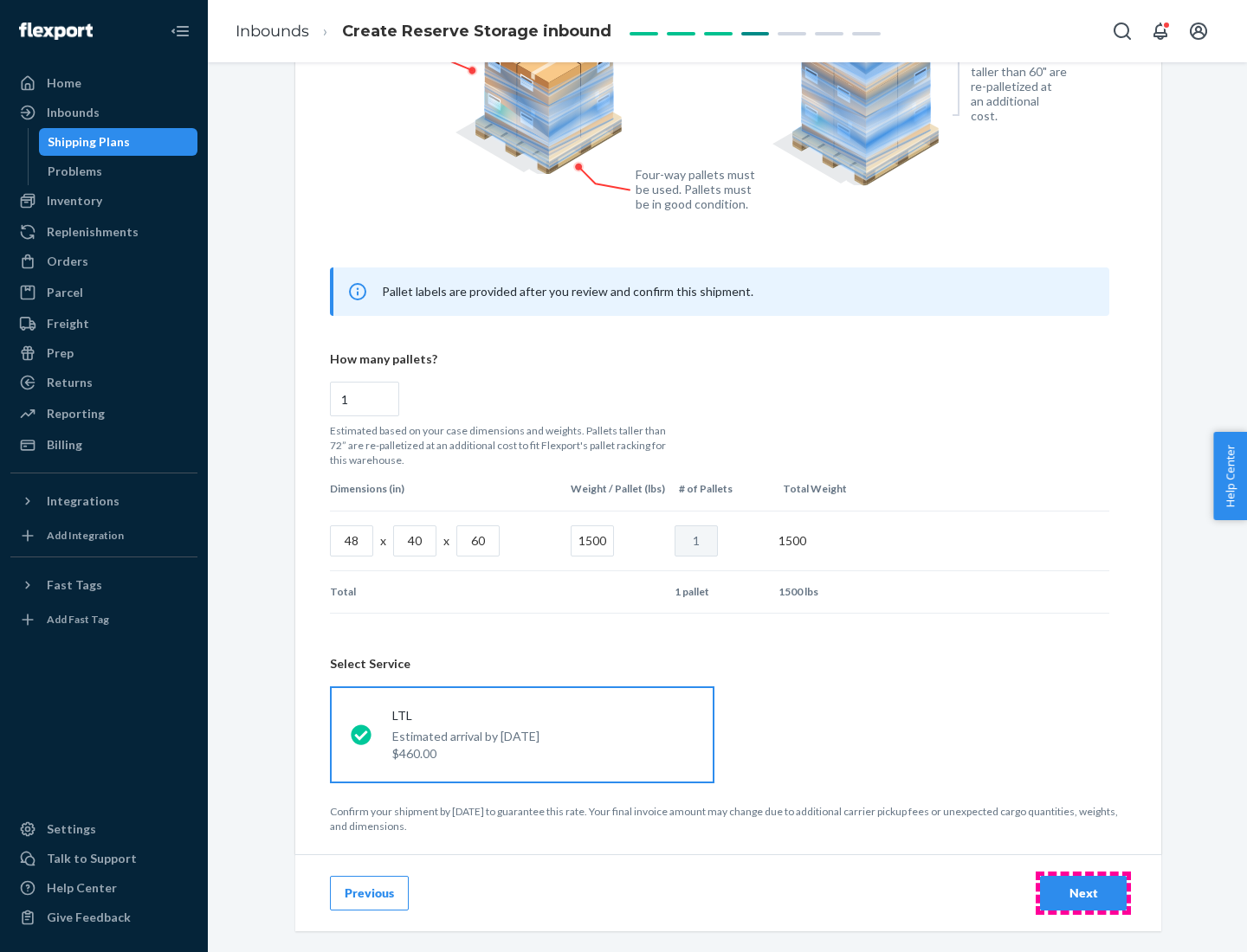
click at [1083, 892] on div "Next" at bounding box center [1083, 893] width 57 height 17
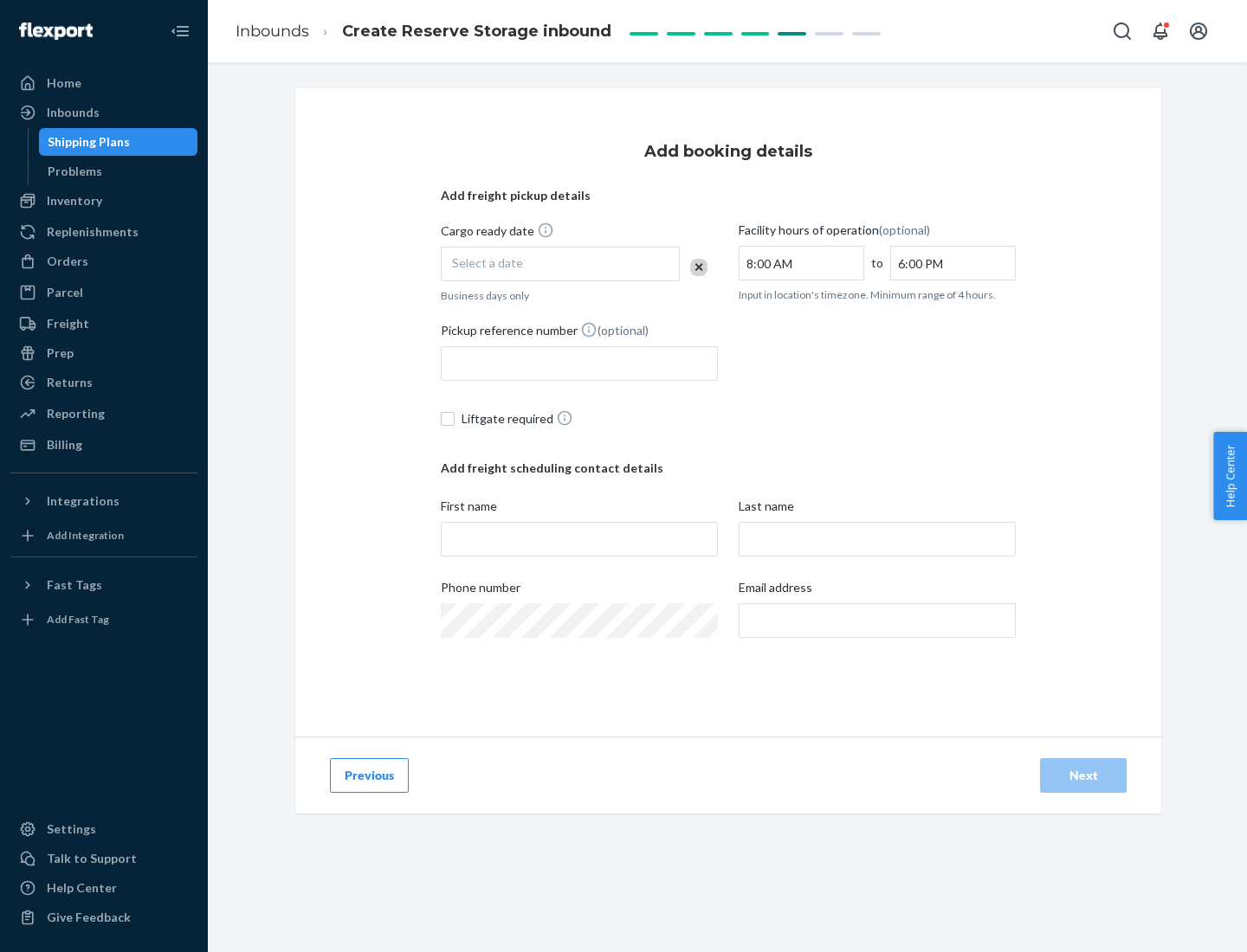
click at [560, 264] on div "Select a date" at bounding box center [560, 264] width 239 height 34
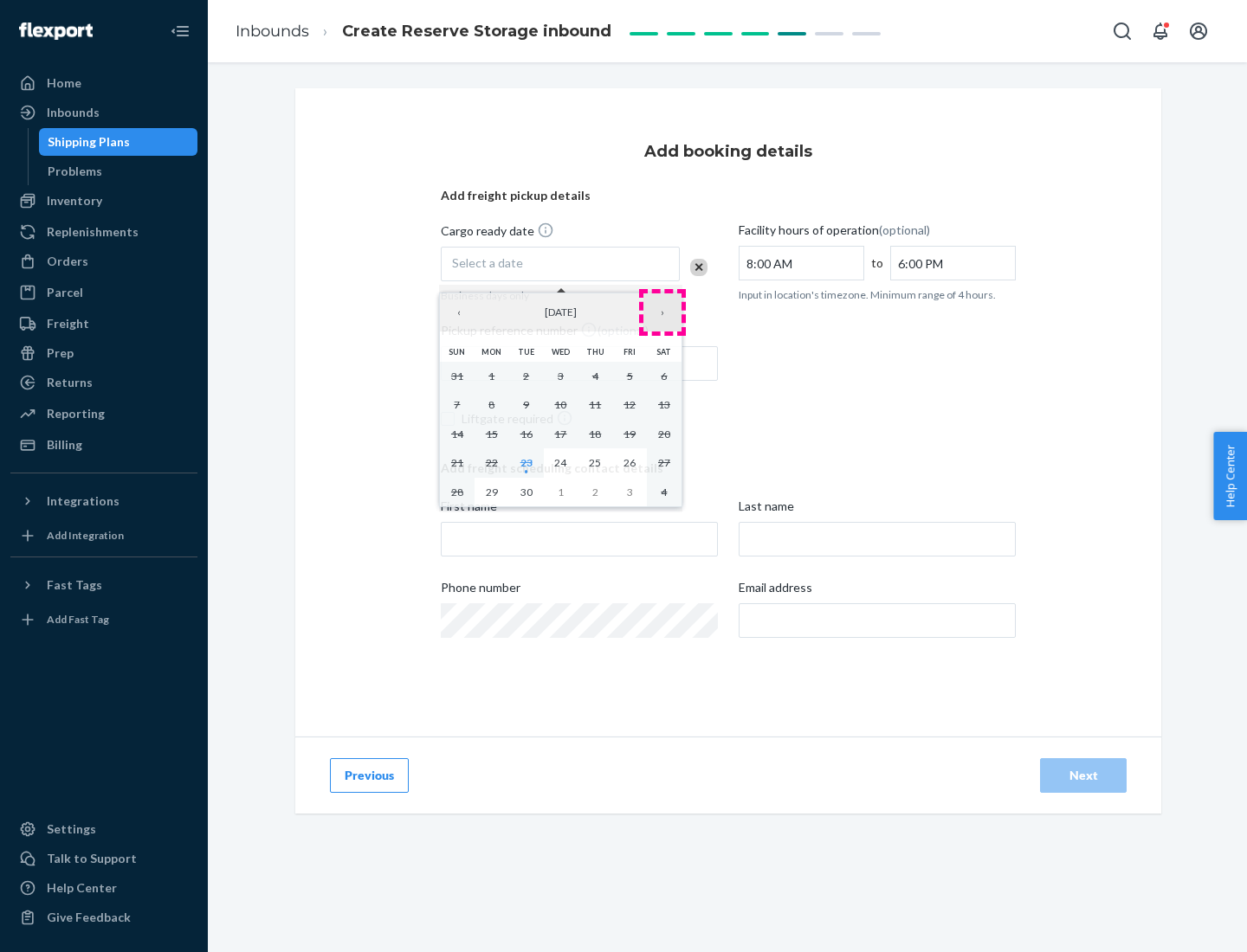
click at [662, 313] on button "›" at bounding box center [662, 313] width 38 height 38
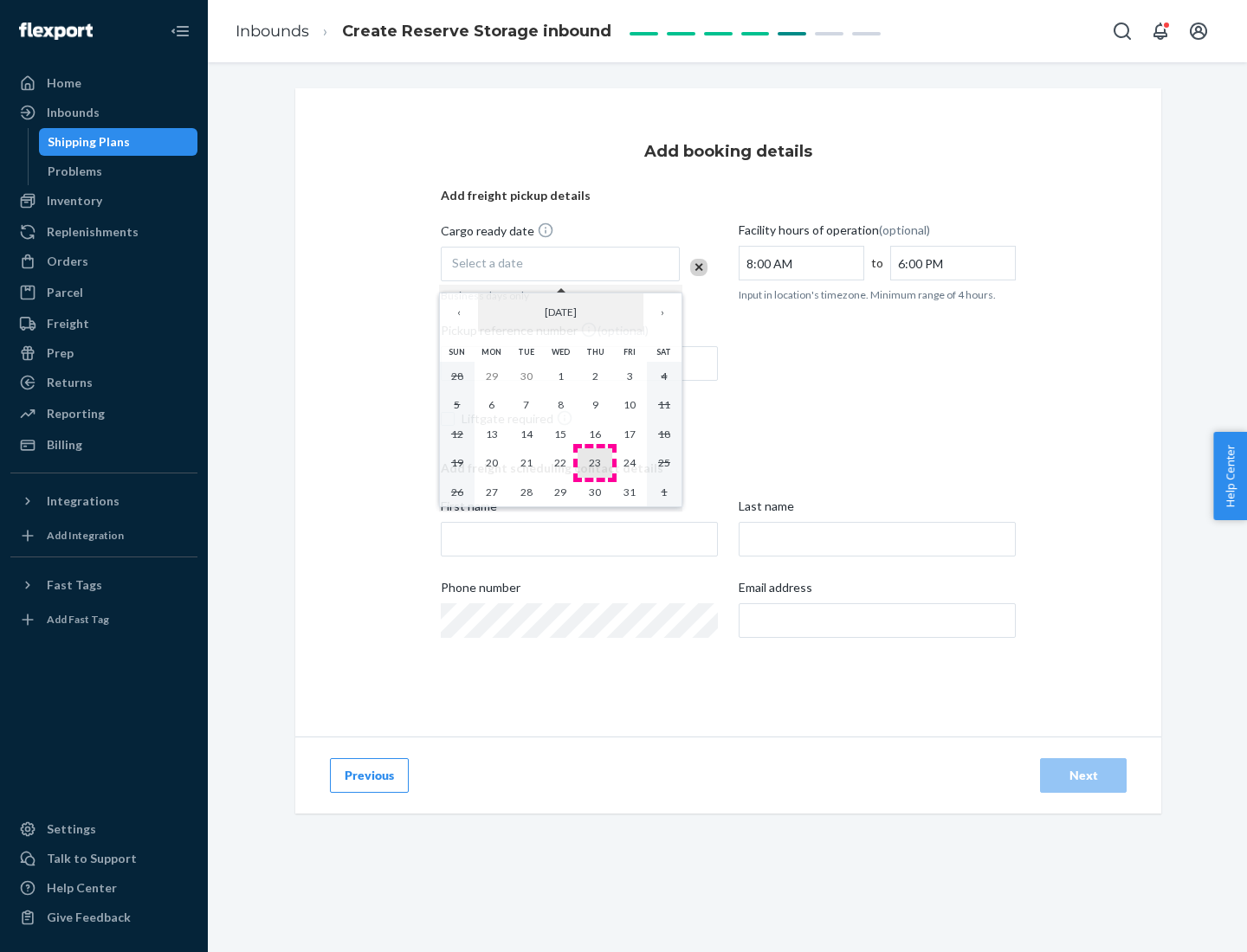
click at [594, 462] on abbr "23" at bounding box center [594, 463] width 12 height 13
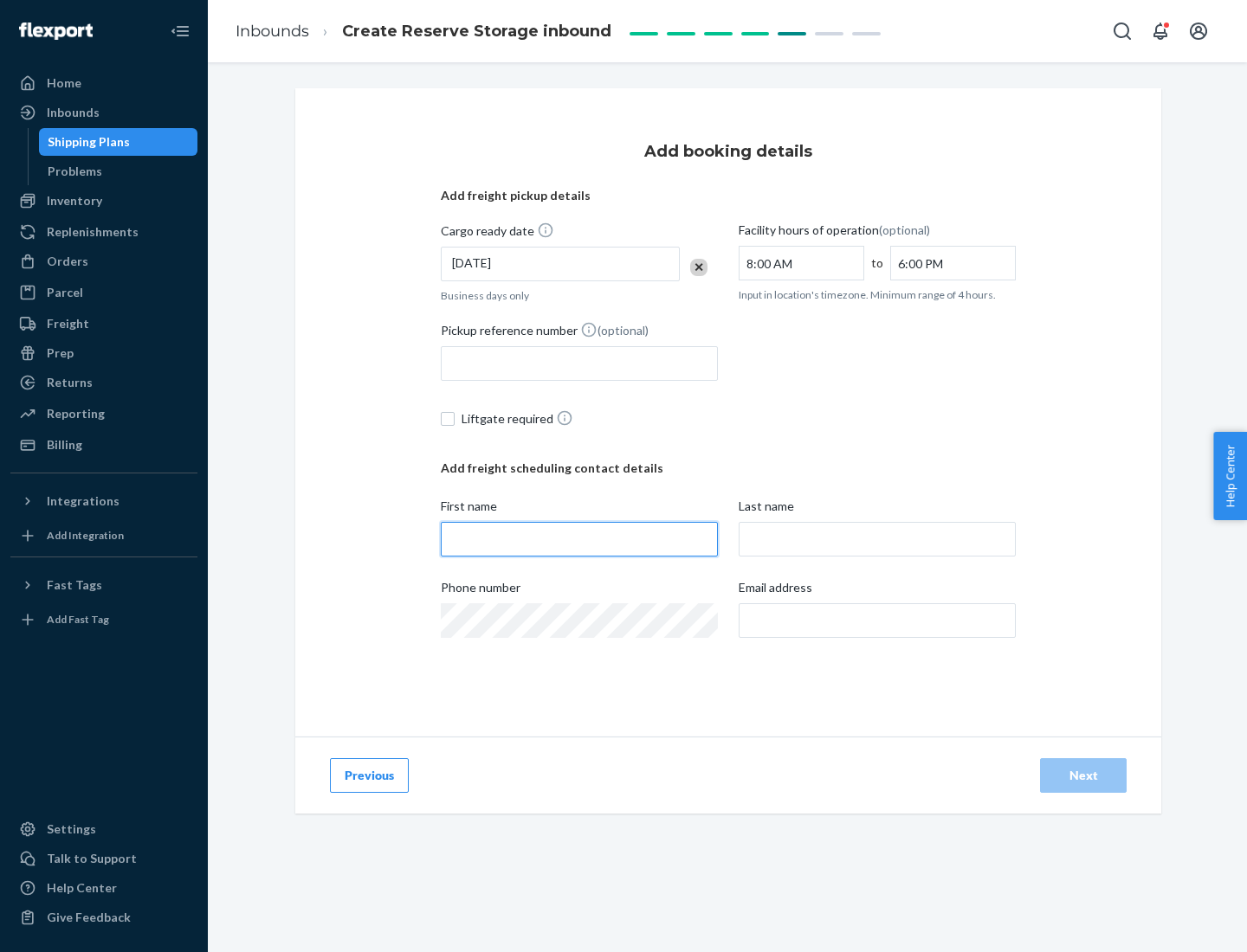
click at [579, 539] on input "First name" at bounding box center [579, 539] width 277 height 34
type input "[PERSON_NAME]"
click at [877, 539] on input "Last name" at bounding box center [877, 539] width 277 height 34
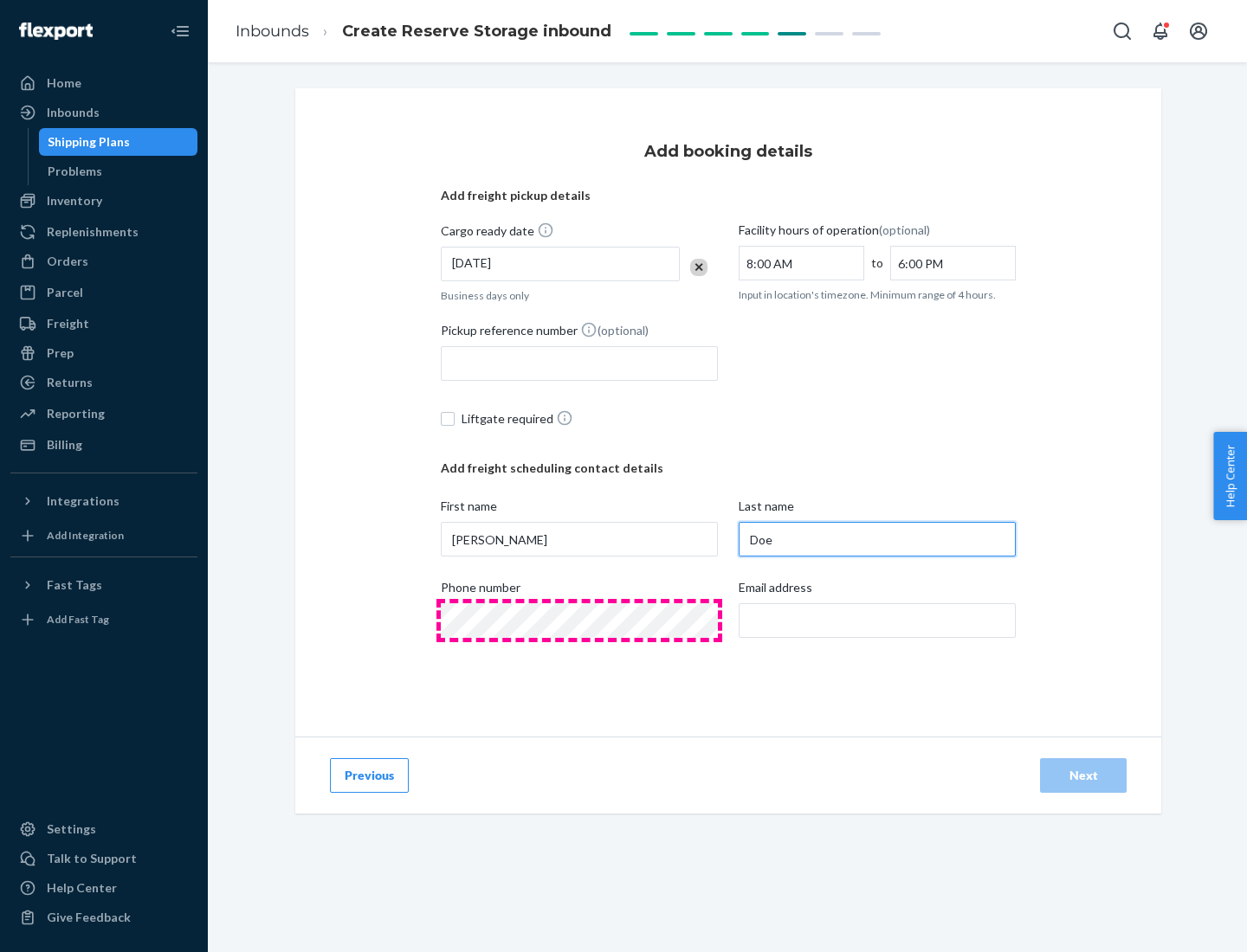
type input "Doe"
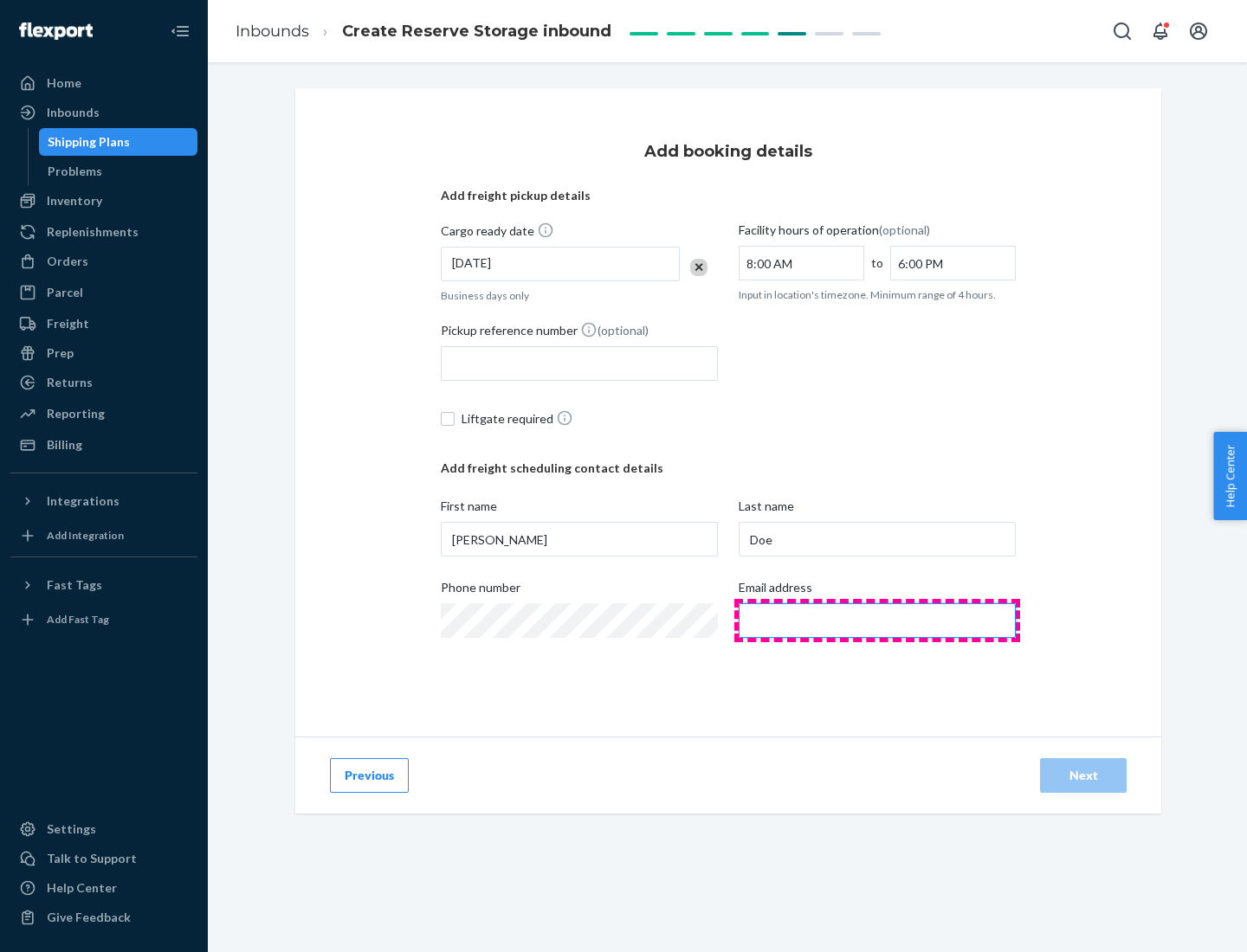
click at [877, 620] on input "Email address" at bounding box center [877, 620] width 277 height 34
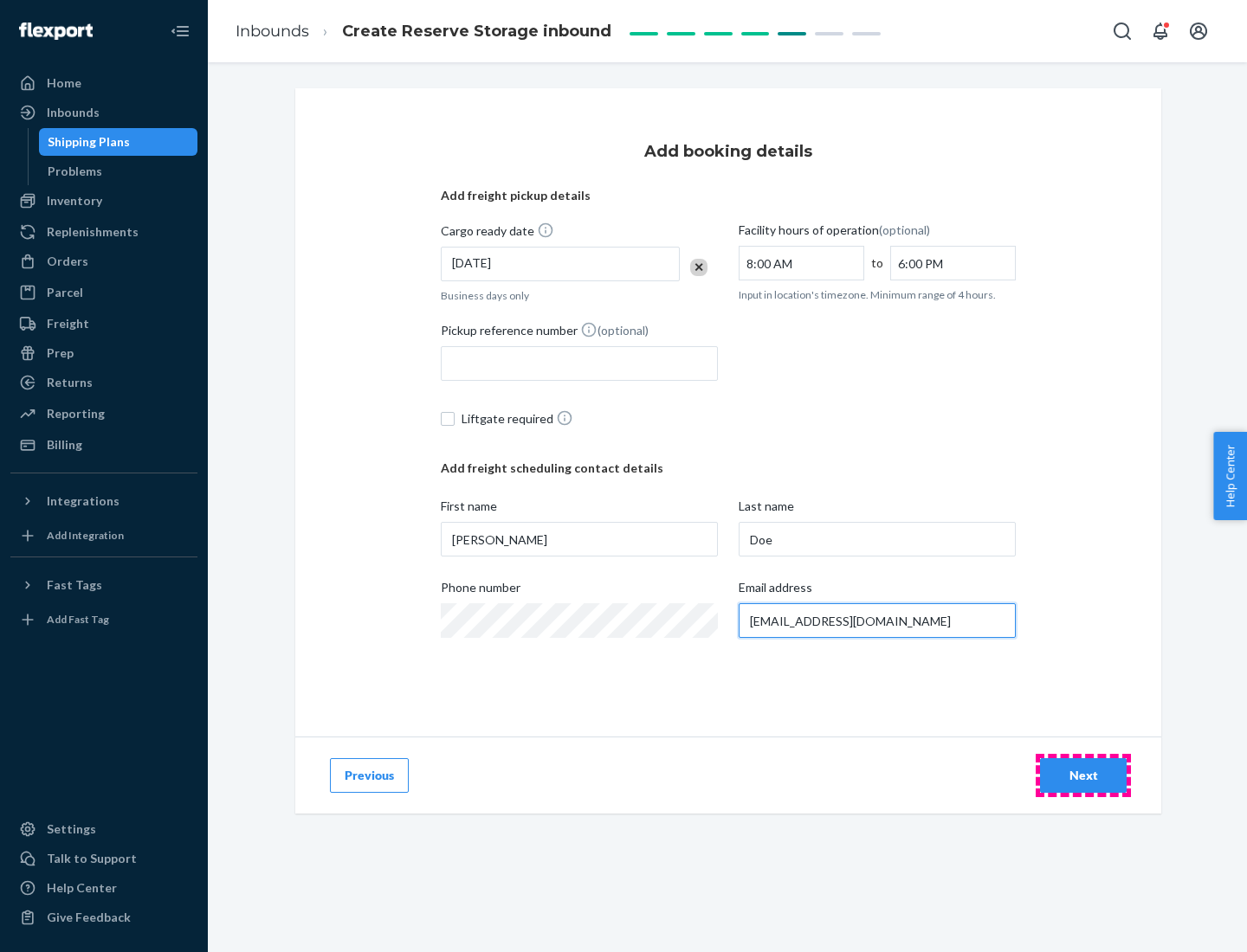
type input "[EMAIL_ADDRESS][DOMAIN_NAME]"
click at [1083, 775] on div "Next" at bounding box center [1083, 775] width 57 height 17
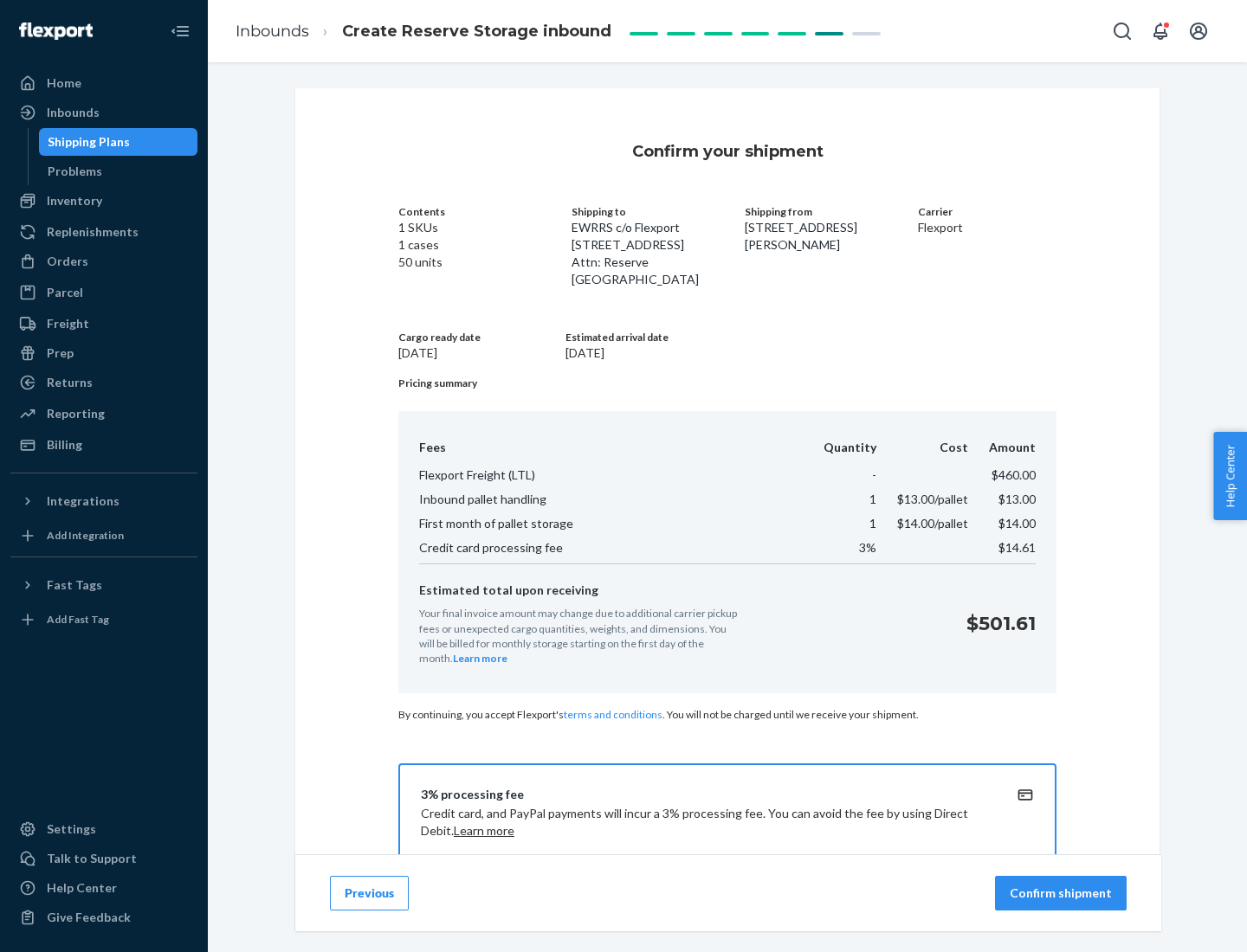
scroll to position [249, 0]
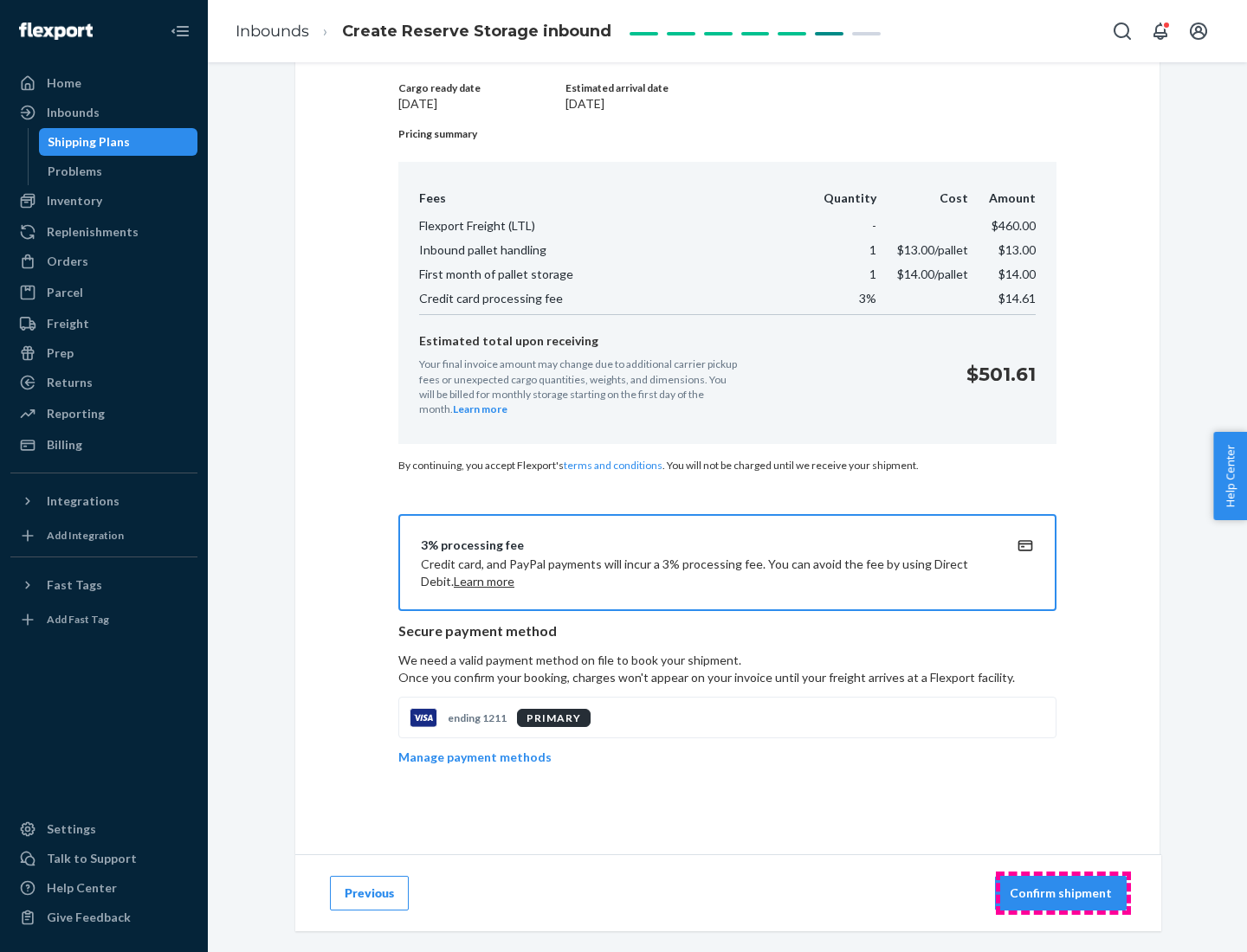
click at [1062, 893] on p "Confirm shipment" at bounding box center [1060, 893] width 102 height 17
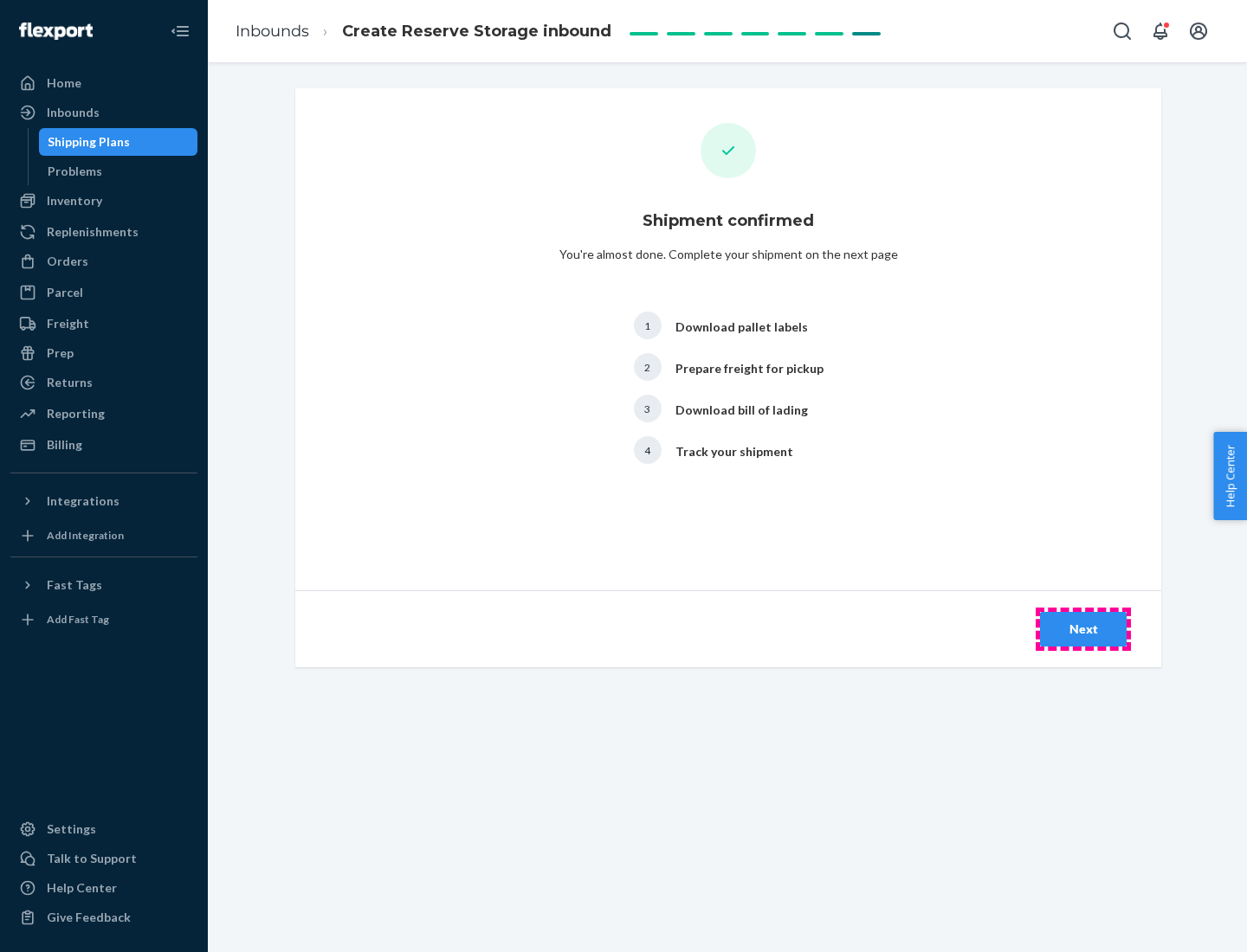
click at [1083, 630] on div "Next" at bounding box center [1083, 629] width 57 height 17
